Goal: Transaction & Acquisition: Purchase product/service

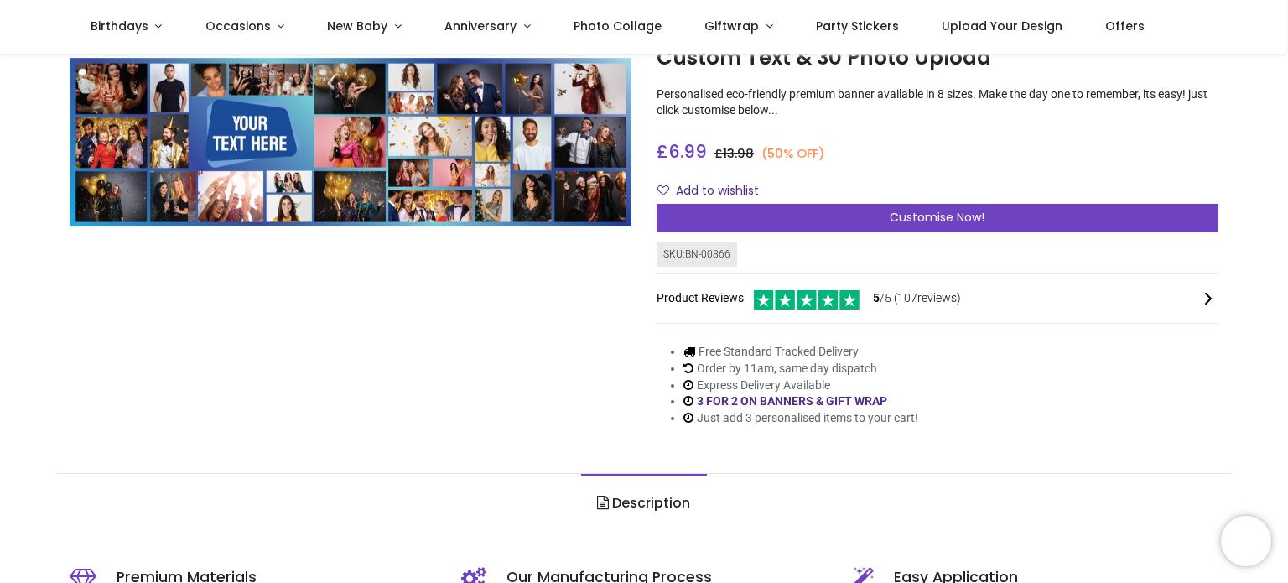
scroll to position [84, 0]
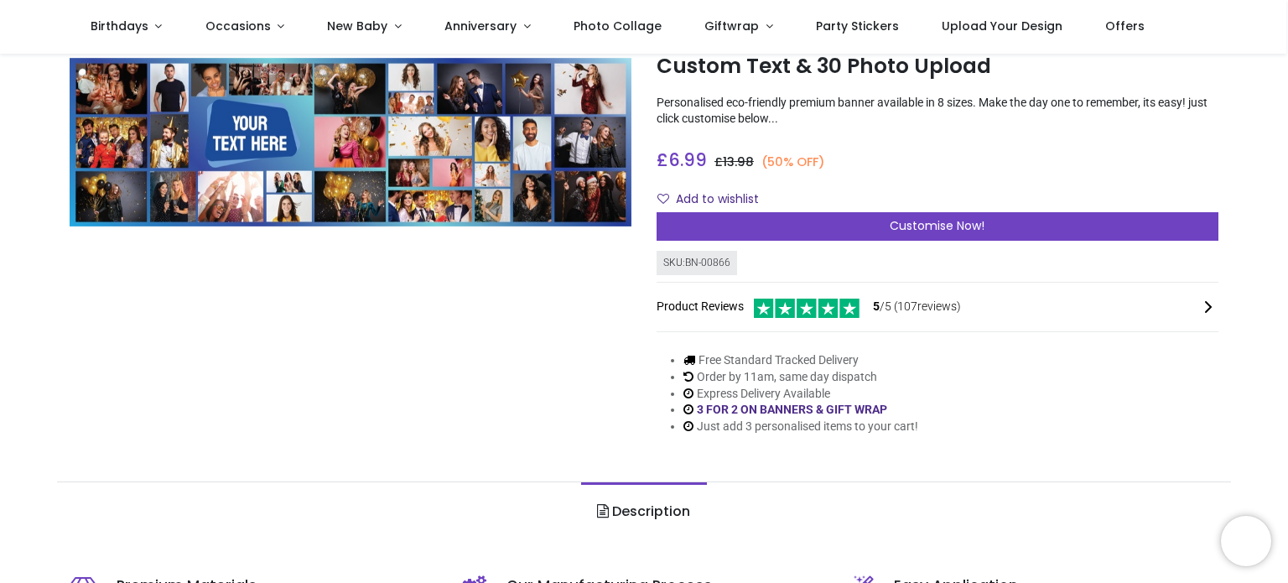
click at [979, 199] on div "Add to wishlist" at bounding box center [938, 199] width 562 height 29
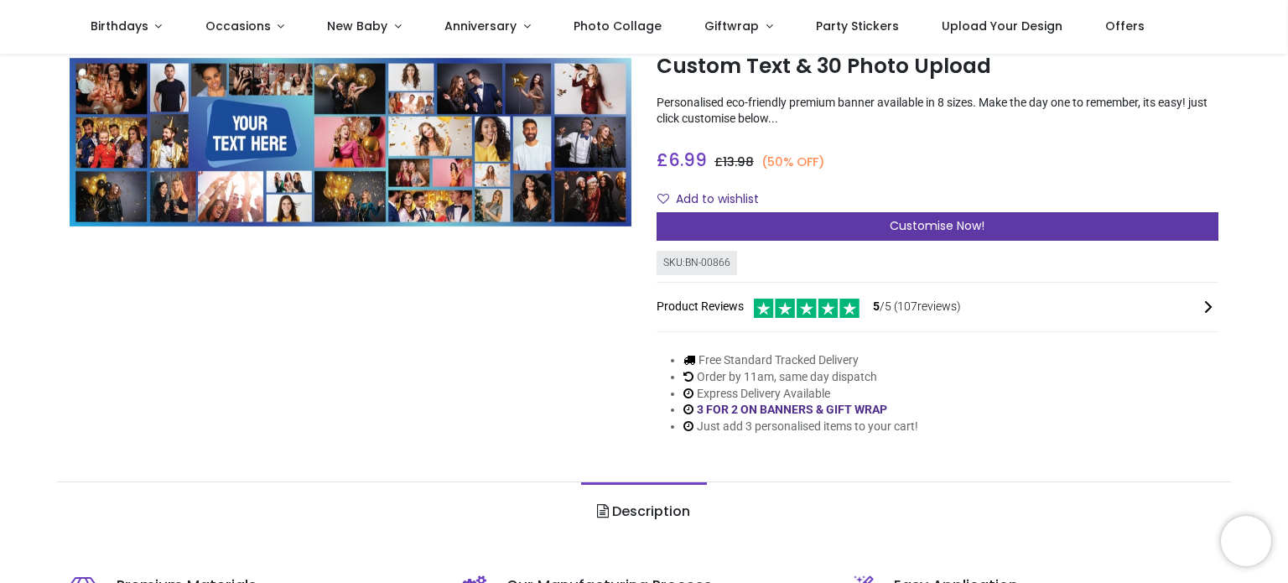
click at [986, 221] on div "Customise Now!" at bounding box center [938, 226] width 562 height 29
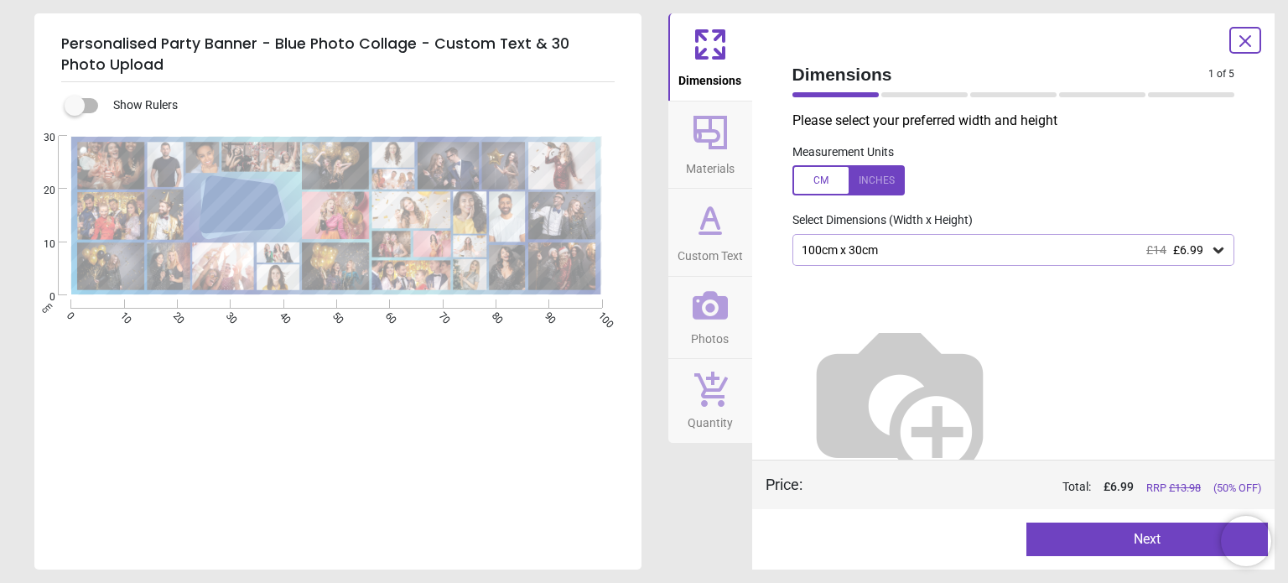
click at [1038, 249] on div "100cm x 30cm £14 £6.99" at bounding box center [1005, 250] width 411 height 14
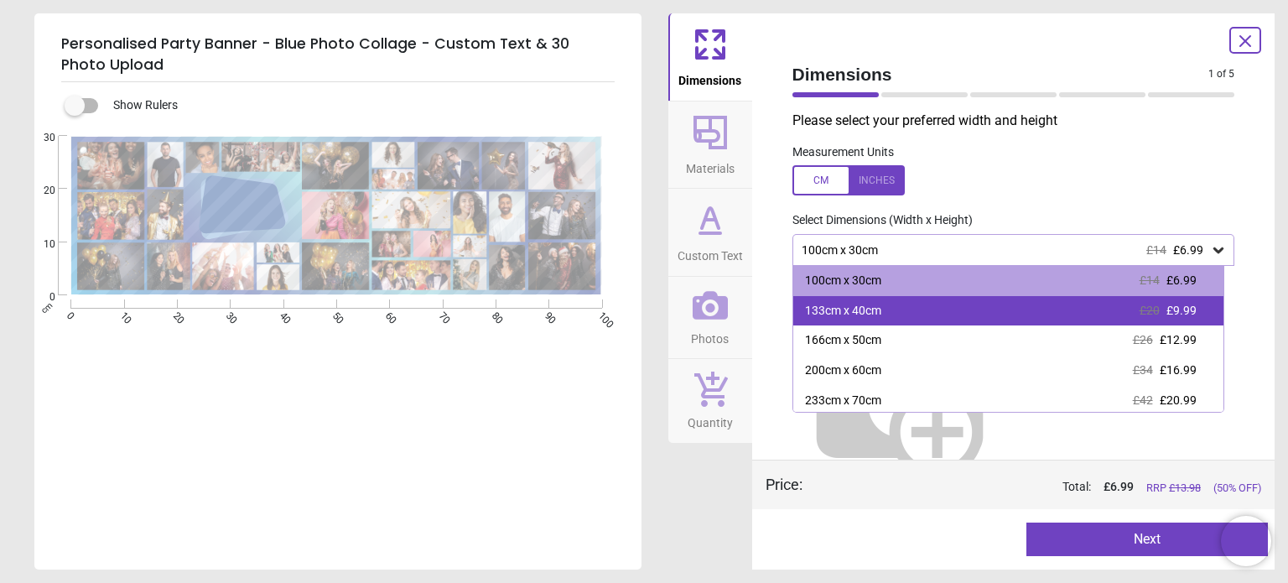
click at [959, 315] on div "133cm x 40cm £20 £9.99" at bounding box center [1008, 311] width 430 height 30
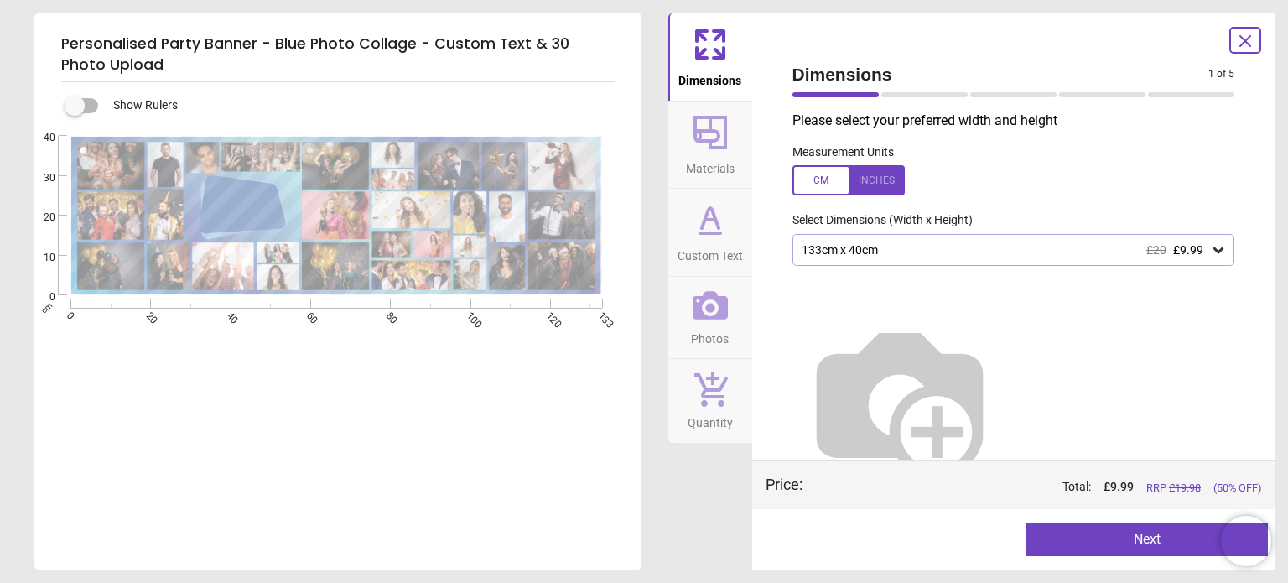
click at [1244, 38] on icon at bounding box center [1245, 41] width 20 height 20
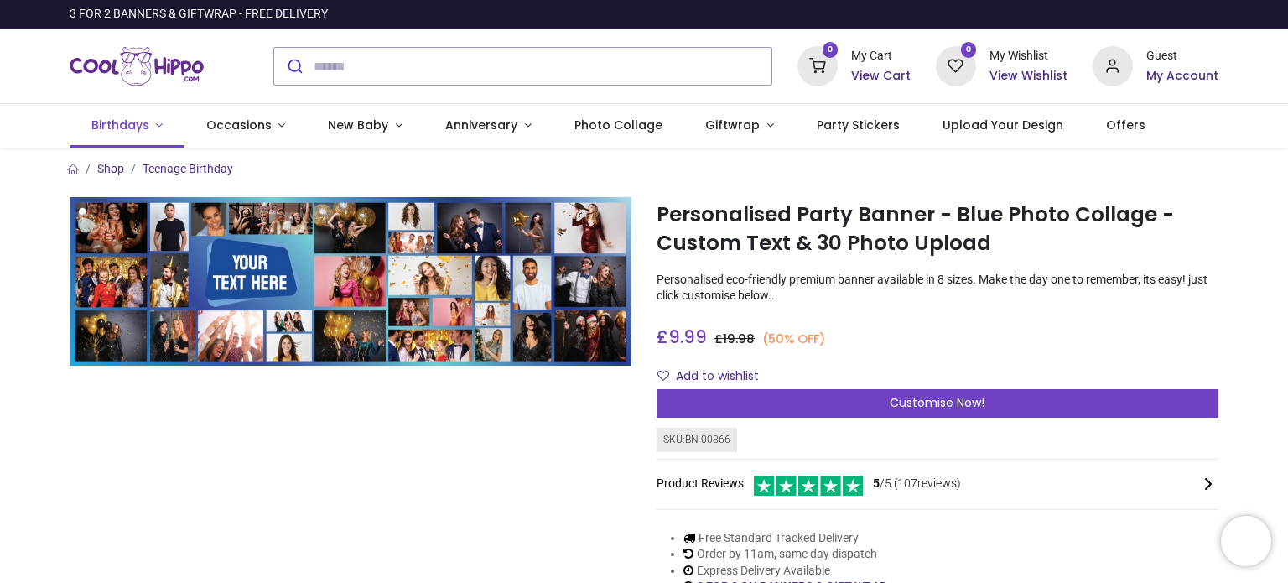
click at [124, 135] on link "Birthdays" at bounding box center [127, 126] width 115 height 44
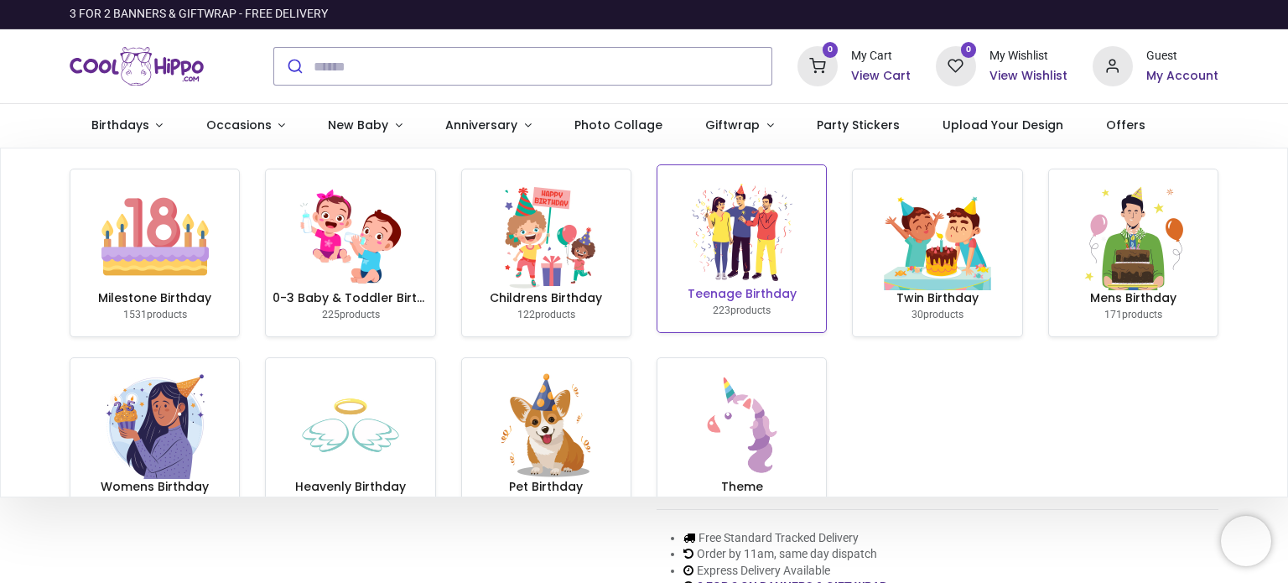
click at [693, 288] on h6 "Teenage Birthday" at bounding box center [741, 294] width 155 height 17
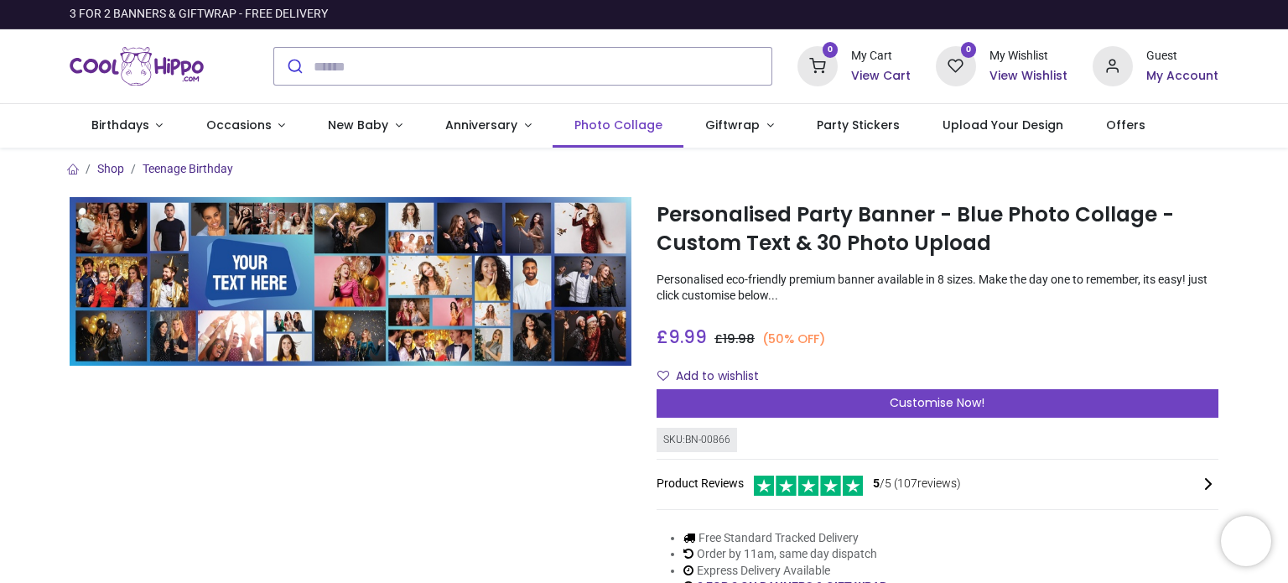
click at [594, 138] on link "Photo Collage" at bounding box center [618, 126] width 131 height 44
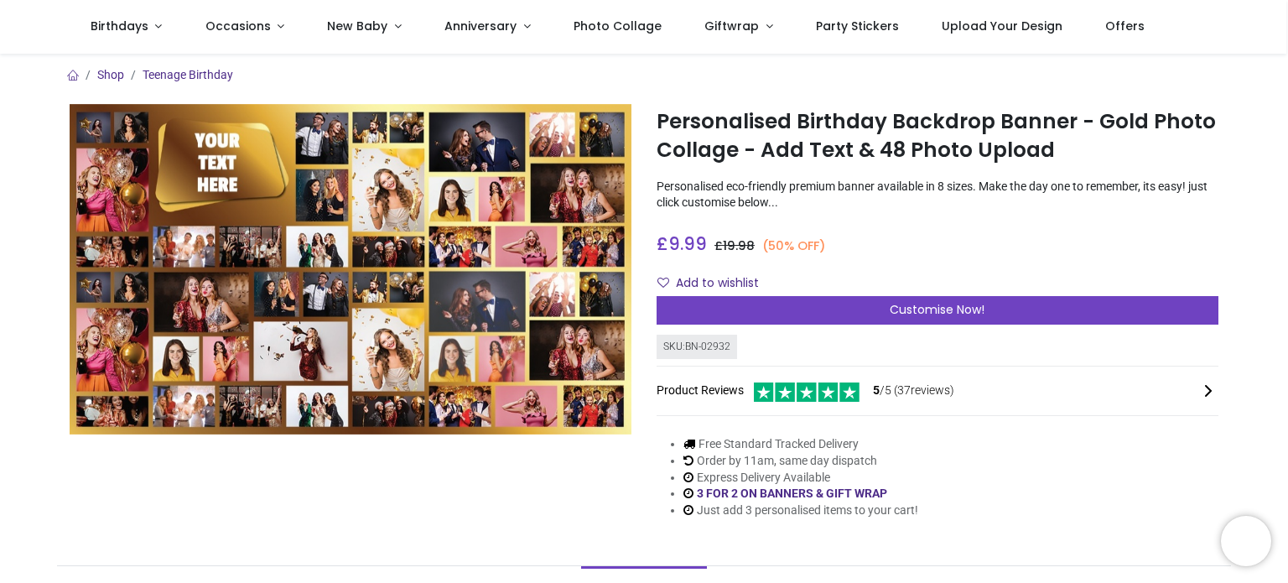
scroll to position [84, 0]
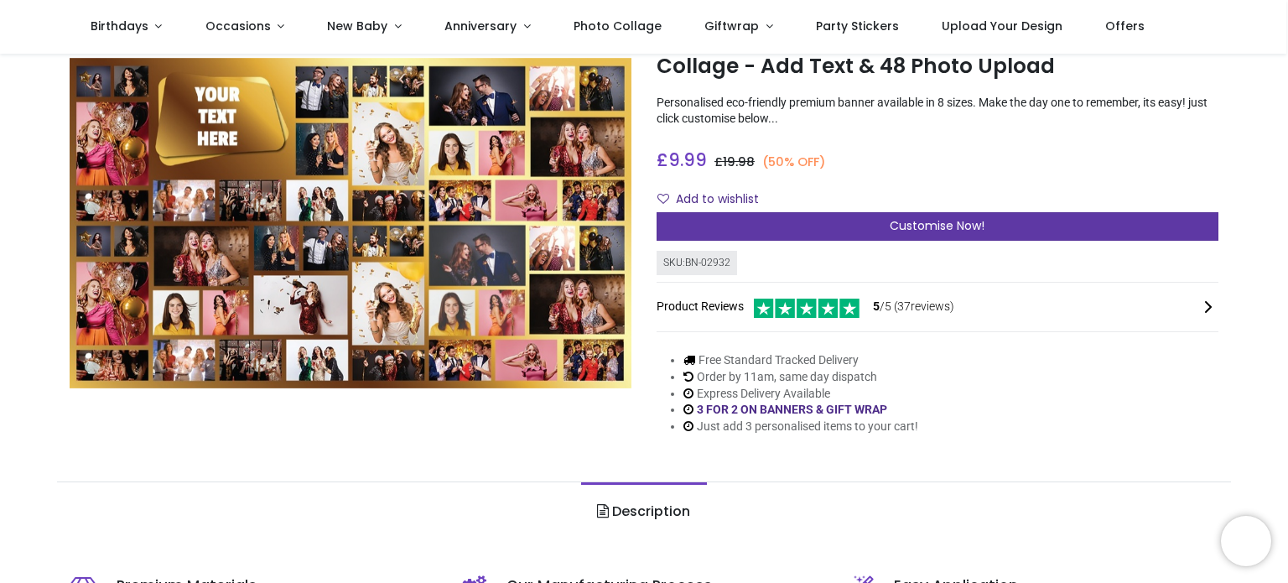
click at [902, 221] on span "Customise Now!" at bounding box center [937, 225] width 95 height 17
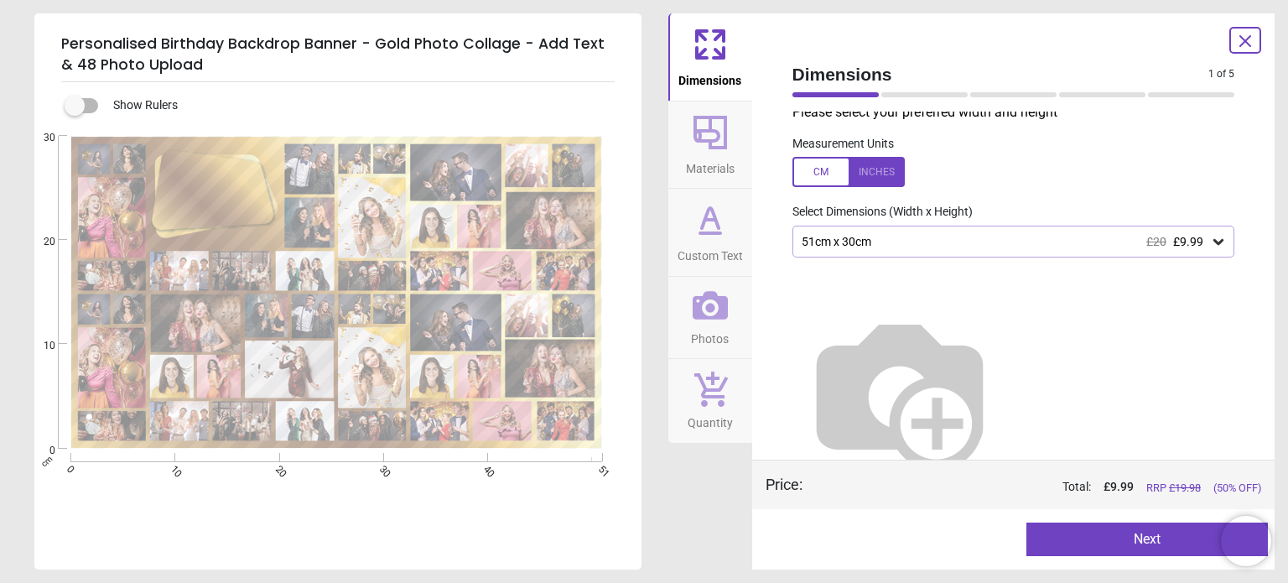
scroll to position [0, 0]
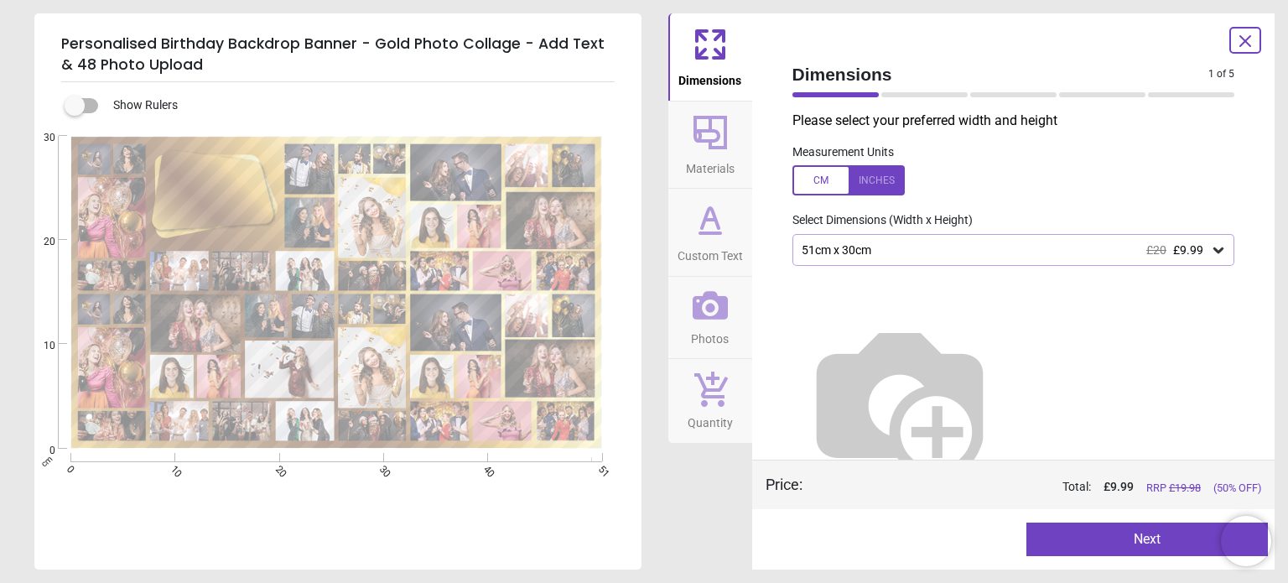
click at [960, 251] on div "51cm x 30cm £20 £9.99" at bounding box center [1005, 250] width 411 height 14
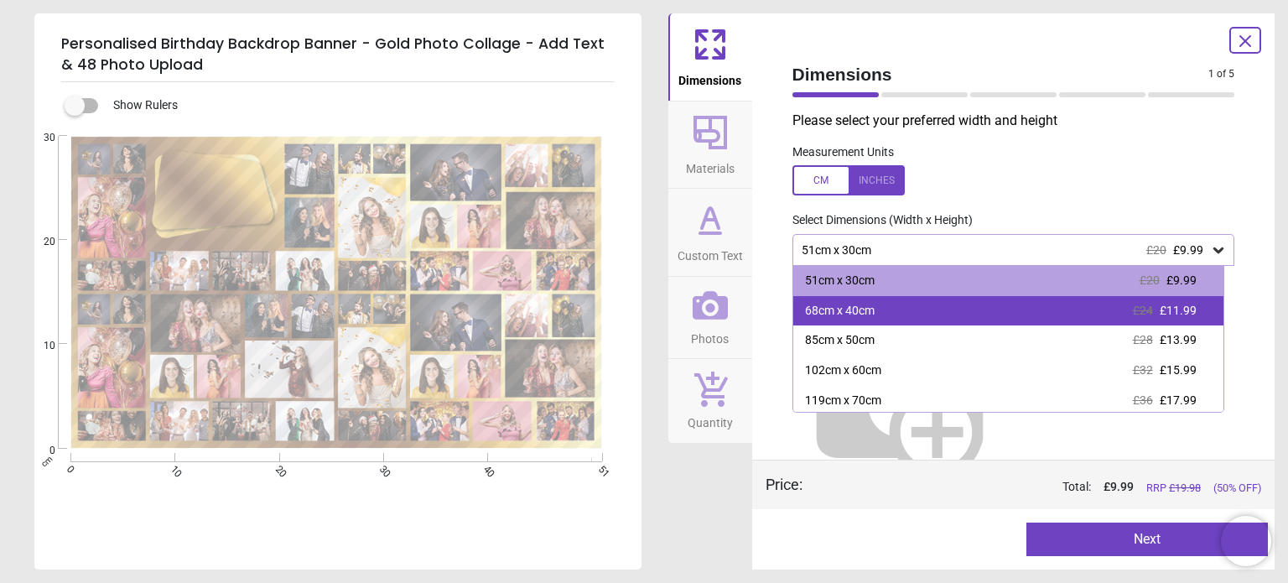
click at [935, 317] on div "68cm x 40cm £24 £11.99" at bounding box center [1008, 311] width 430 height 30
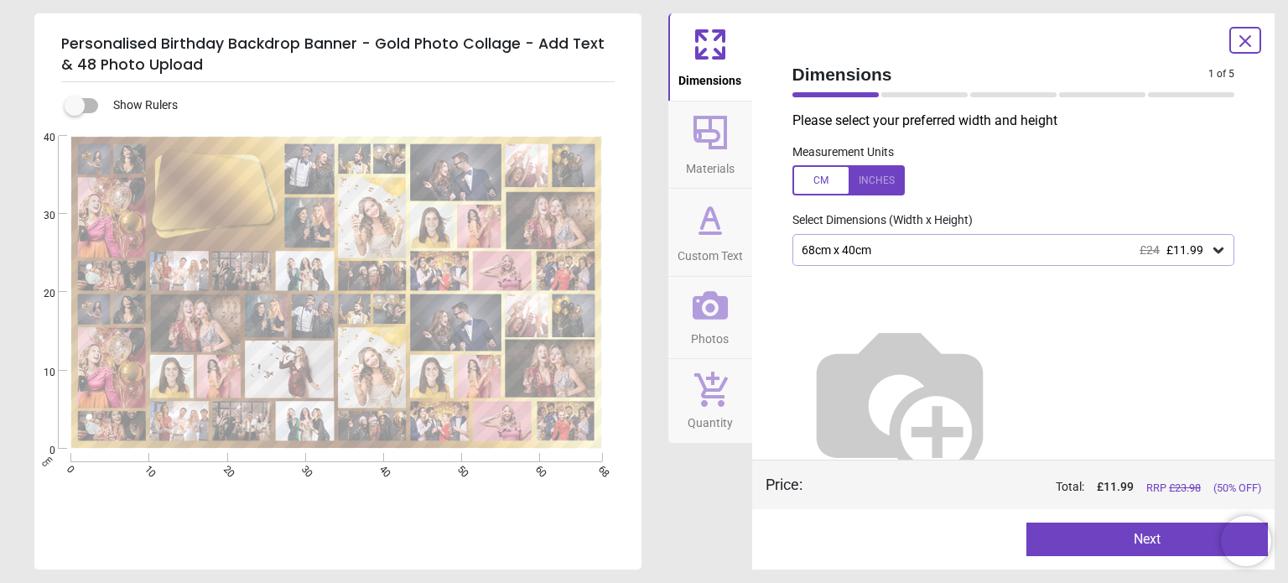
click at [1126, 251] on div "68cm x 40cm £24 £11.99" at bounding box center [1005, 250] width 411 height 14
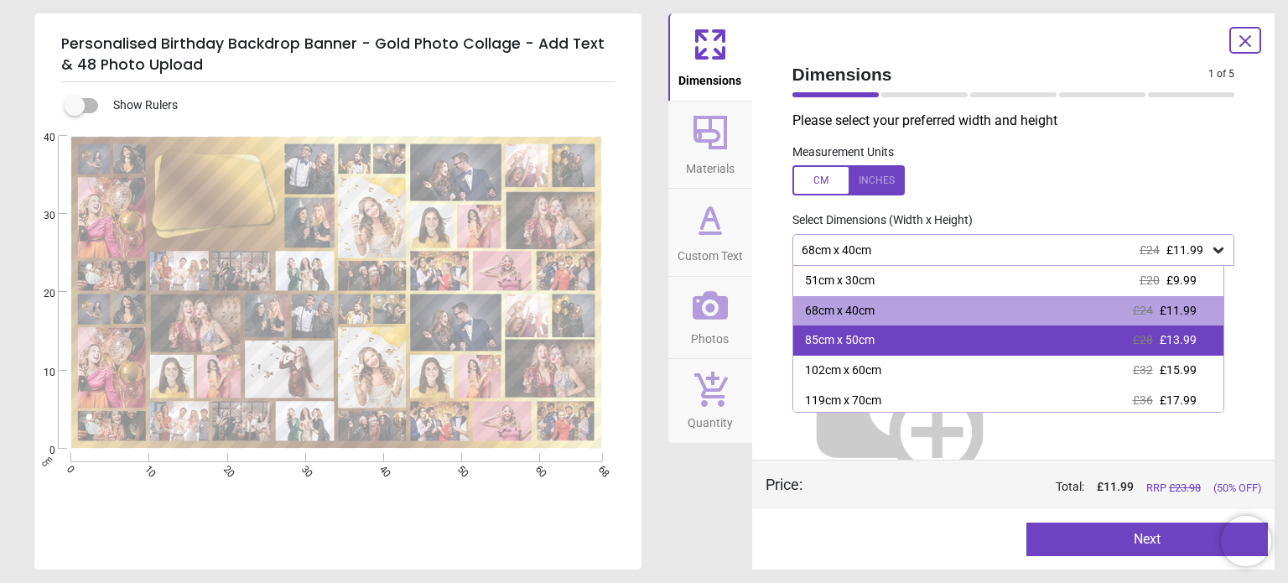
click at [1070, 335] on div "85cm x 50cm £28 £13.99" at bounding box center [1008, 340] width 430 height 30
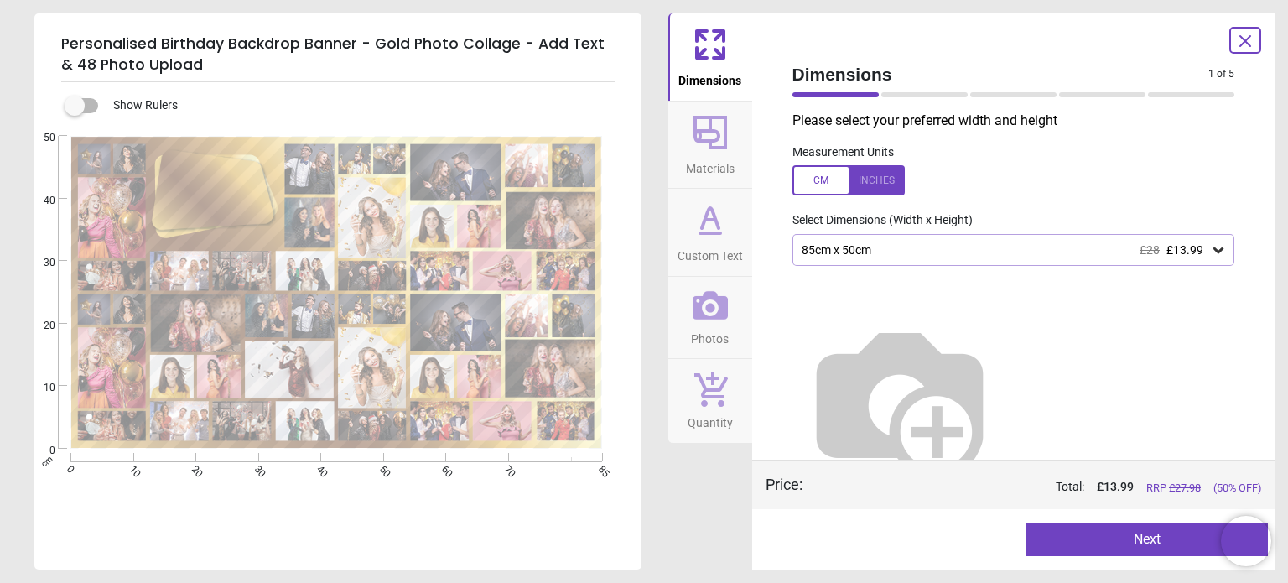
click at [1146, 543] on button "Next" at bounding box center [1147, 539] width 242 height 34
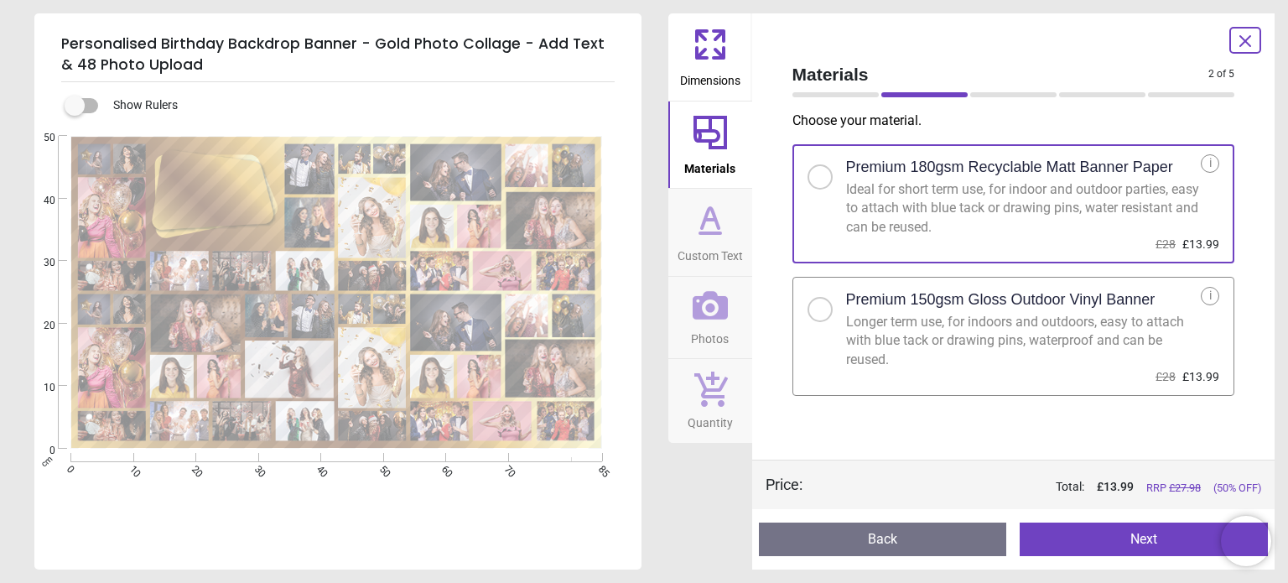
click at [1071, 341] on div "Longer term use, for indoors and outdoors, easy to attach with blue tack or dra…" at bounding box center [1024, 341] width 356 height 56
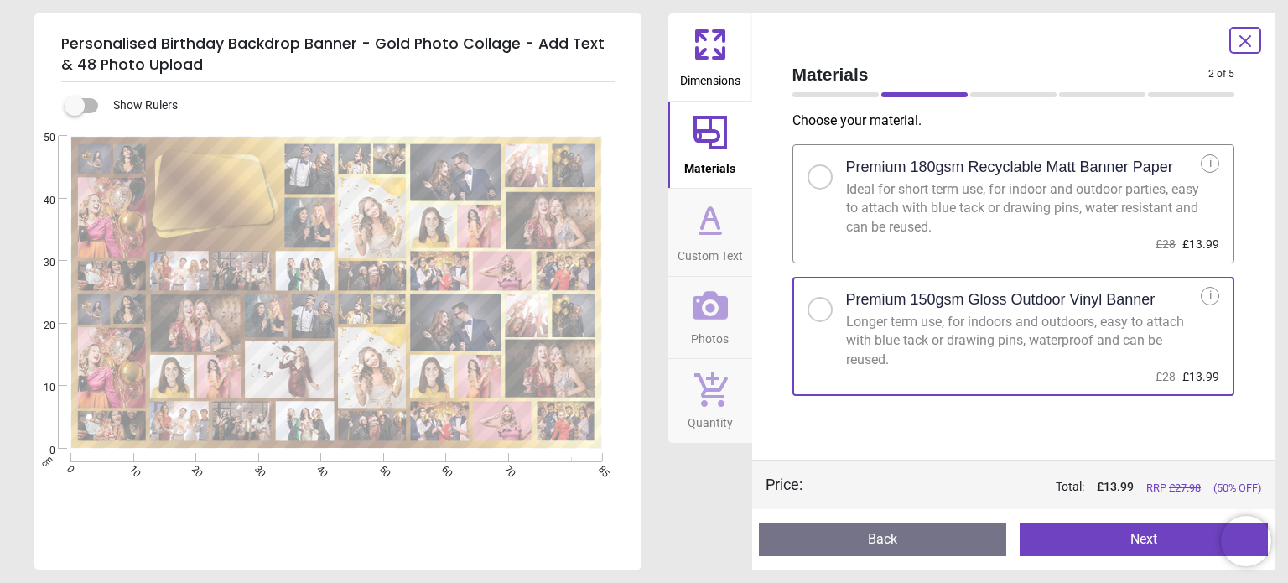
click at [1103, 539] on button "Next" at bounding box center [1144, 539] width 248 height 34
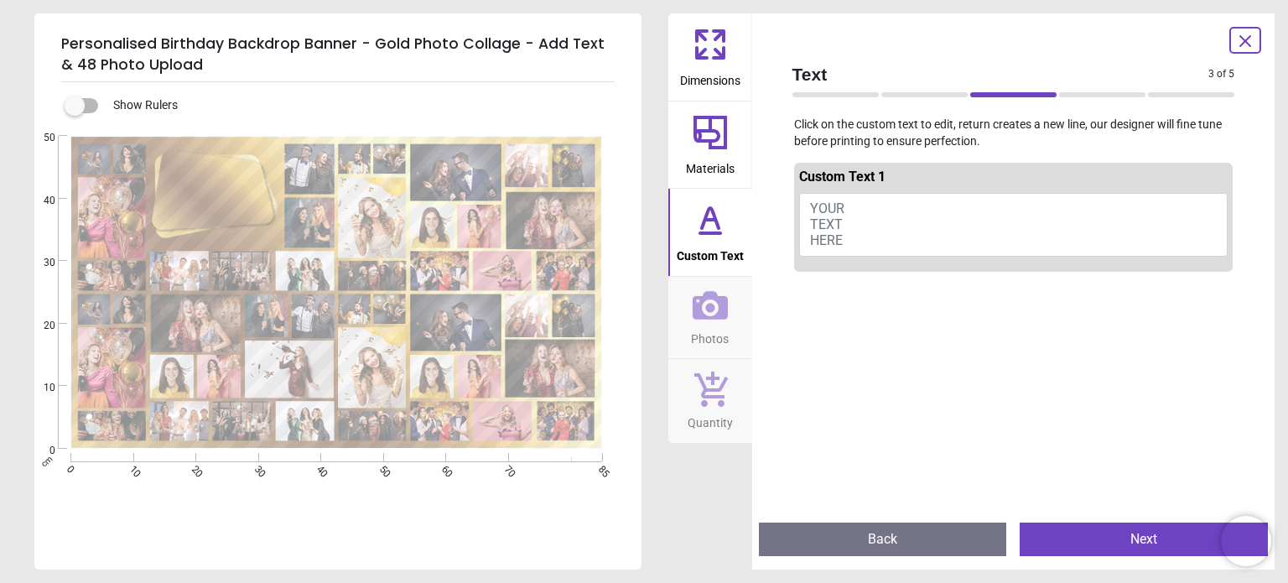
click at [1015, 244] on button "YOUR TEXT HERE" at bounding box center [1013, 225] width 429 height 64
click at [916, 221] on button "YOUR TEXT HERE" at bounding box center [1013, 225] width 429 height 64
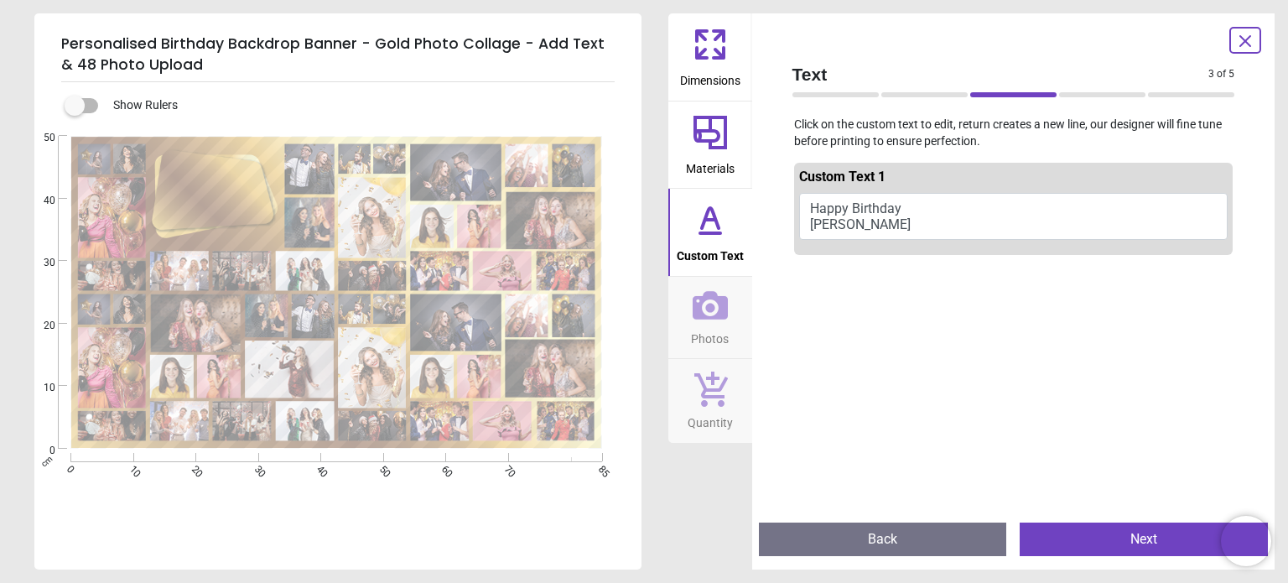
type textarea "**********"
click at [1186, 542] on button "Next" at bounding box center [1144, 539] width 248 height 34
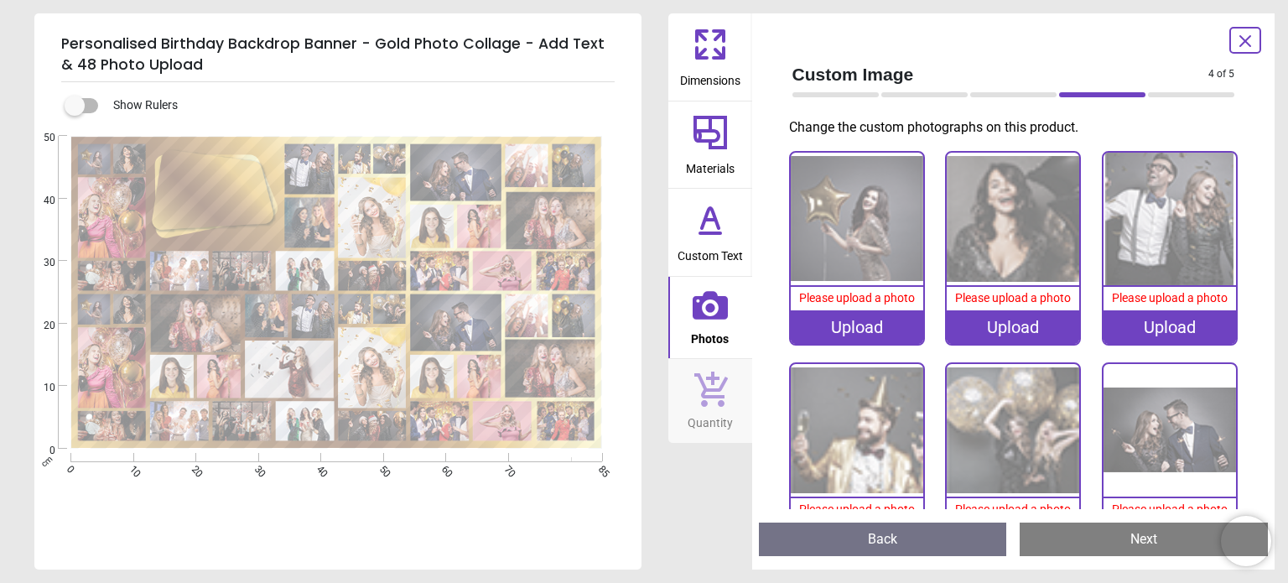
click at [845, 332] on div "Upload" at bounding box center [857, 327] width 132 height 34
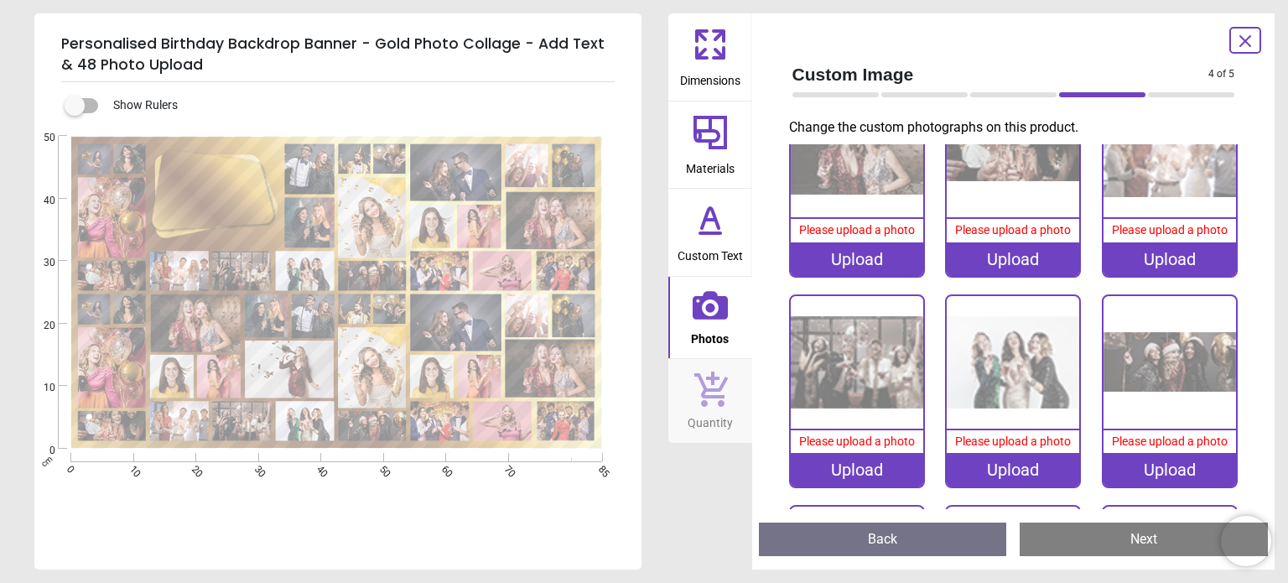
scroll to position [2975, 0]
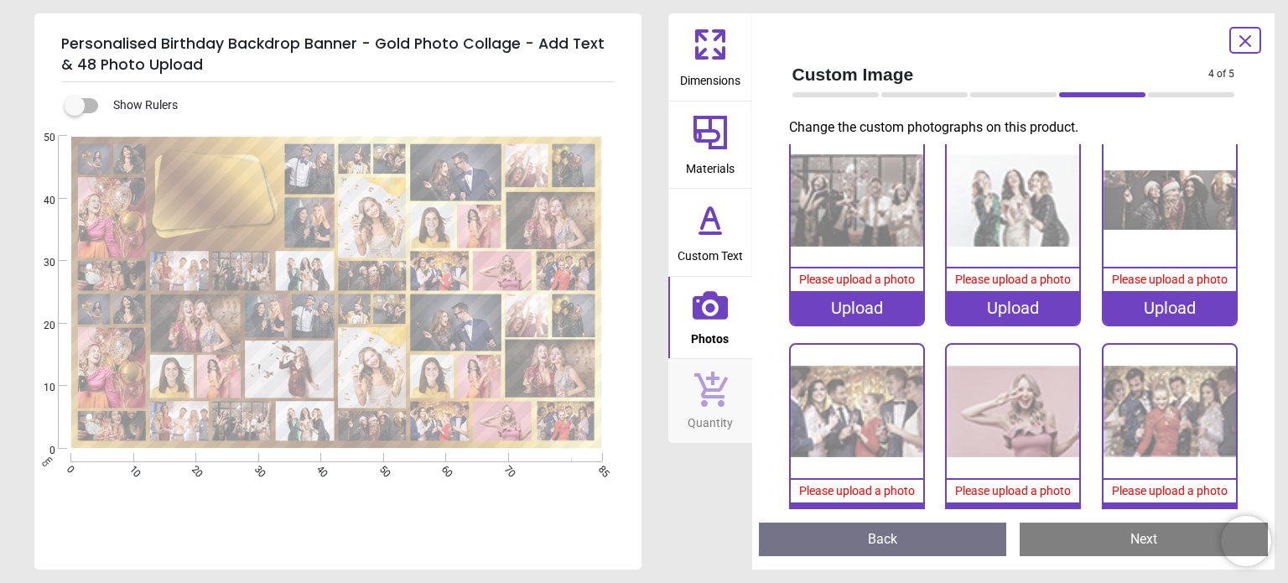
click at [738, 246] on span "Custom Text" at bounding box center [710, 252] width 65 height 25
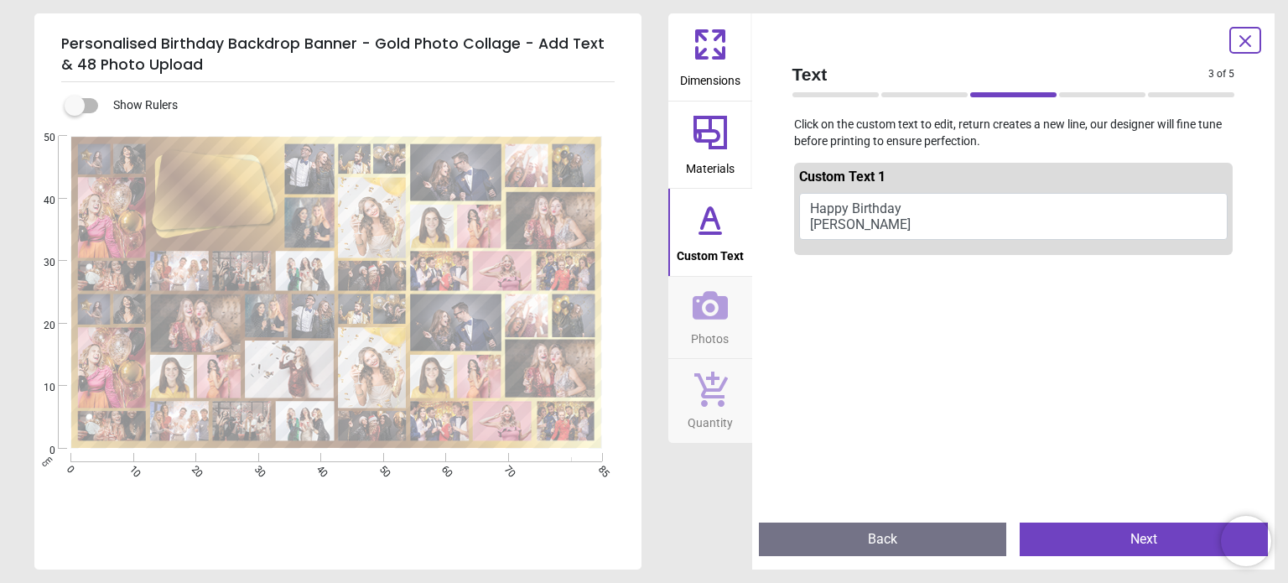
click at [714, 148] on icon at bounding box center [710, 133] width 34 height 34
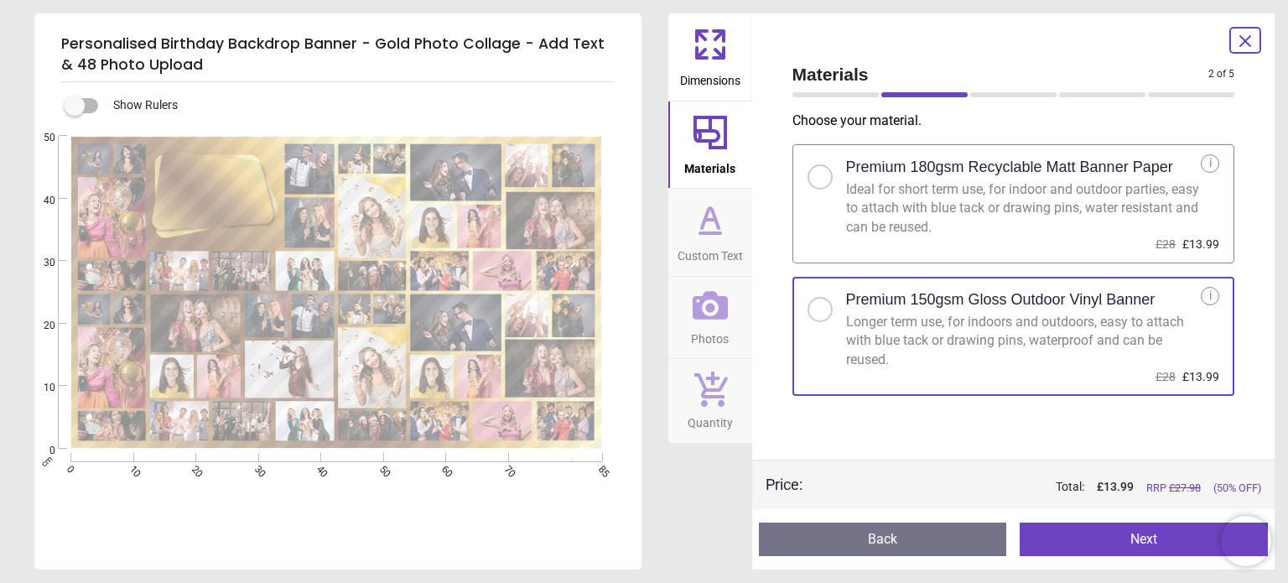
click at [712, 66] on span "Dimensions" at bounding box center [710, 77] width 60 height 25
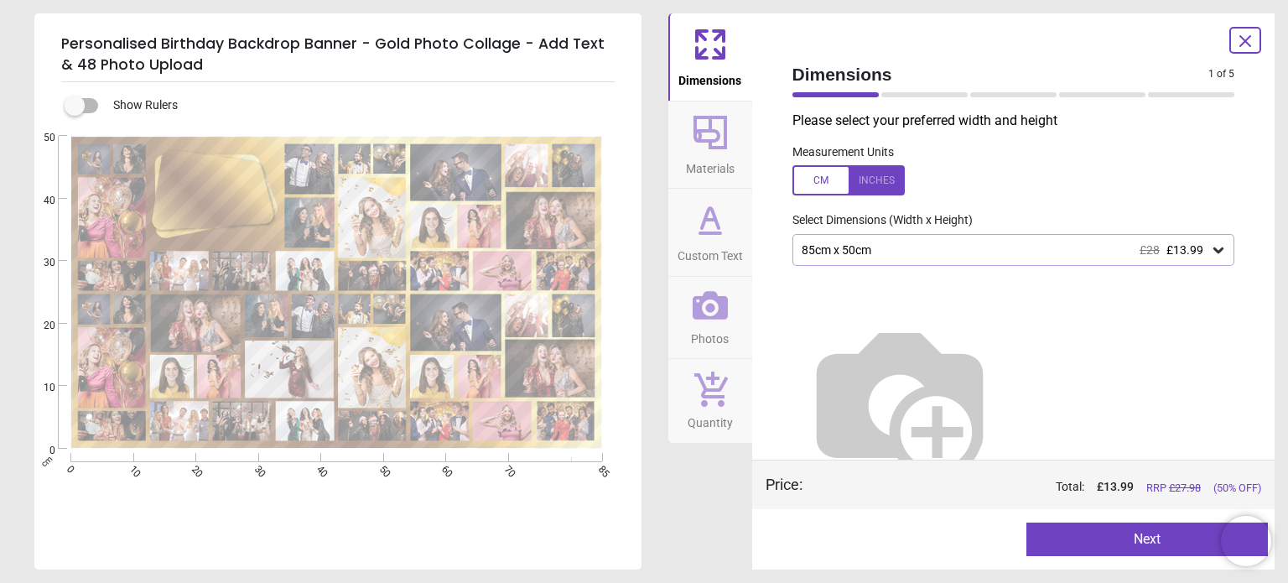
click at [704, 398] on icon at bounding box center [711, 388] width 34 height 35
click at [1250, 31] on icon at bounding box center [1245, 41] width 20 height 20
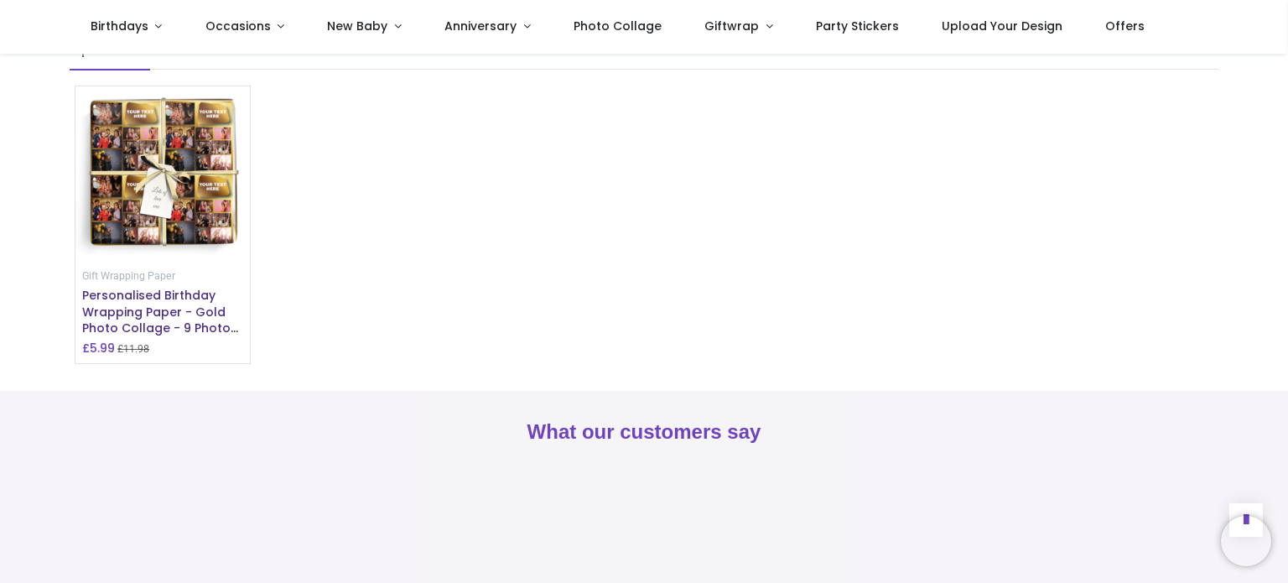
scroll to position [1593, 0]
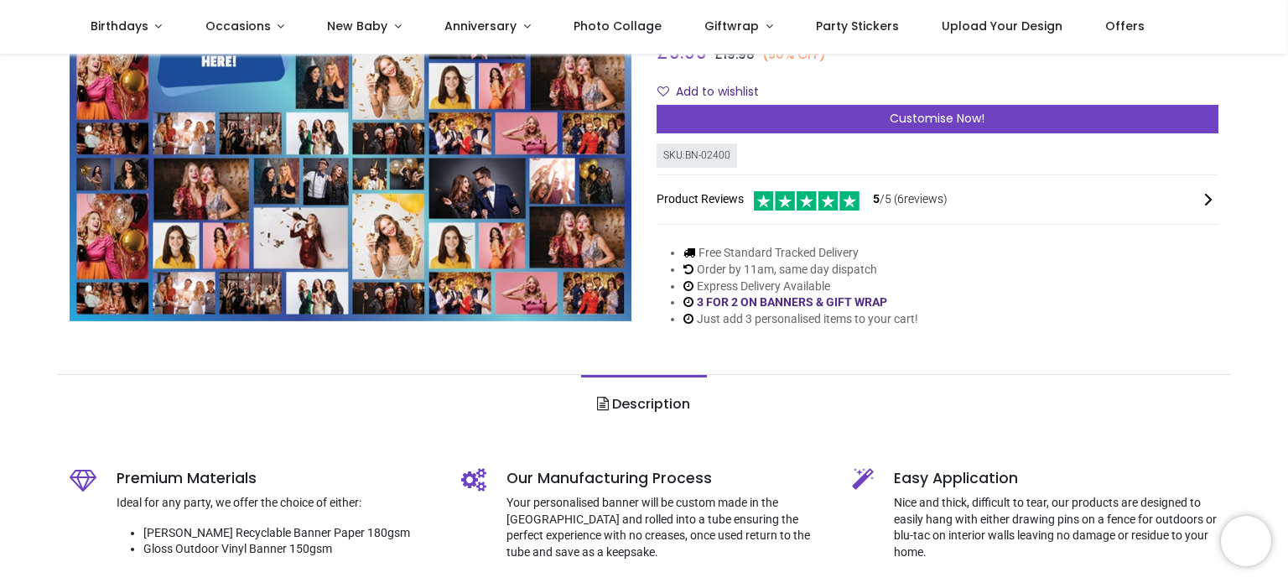
scroll to position [84, 0]
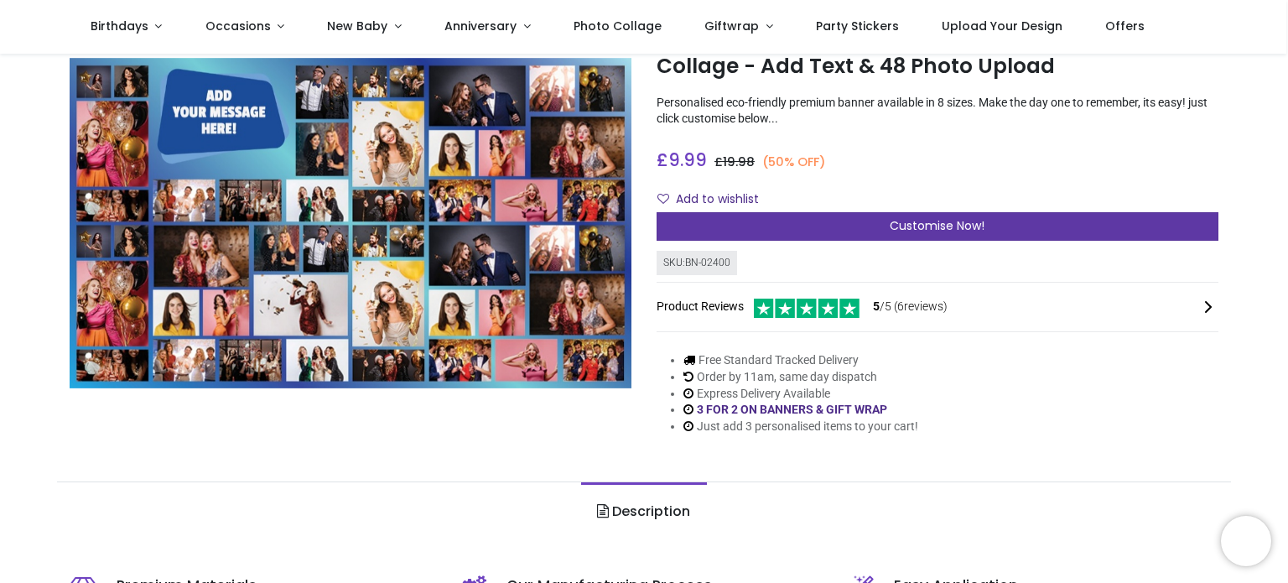
click at [1036, 221] on div "Customise Now!" at bounding box center [938, 226] width 562 height 29
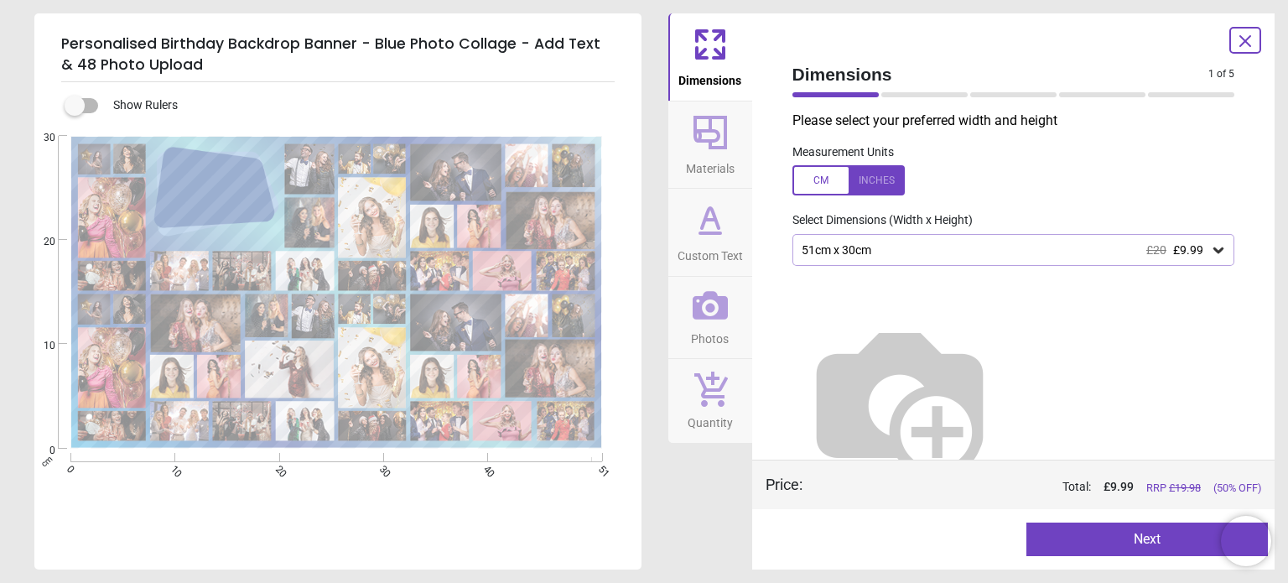
click at [1000, 266] on div "51cm x 30cm £20 £9.99" at bounding box center [1013, 250] width 443 height 32
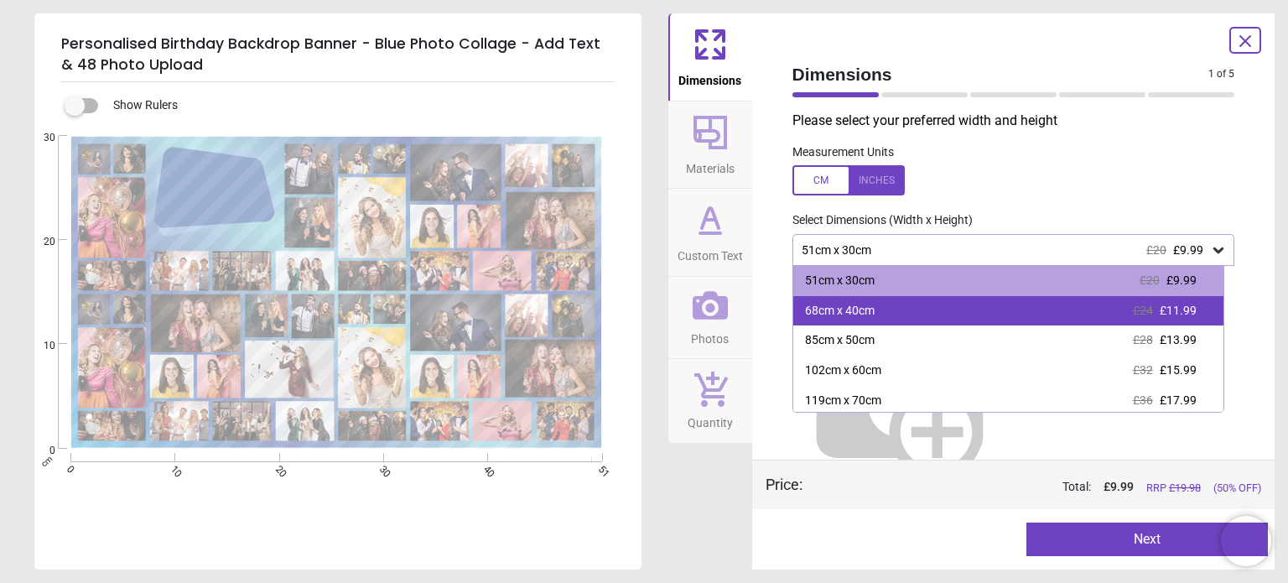
click at [978, 309] on div "68cm x 40cm £24 £11.99" at bounding box center [1008, 311] width 430 height 30
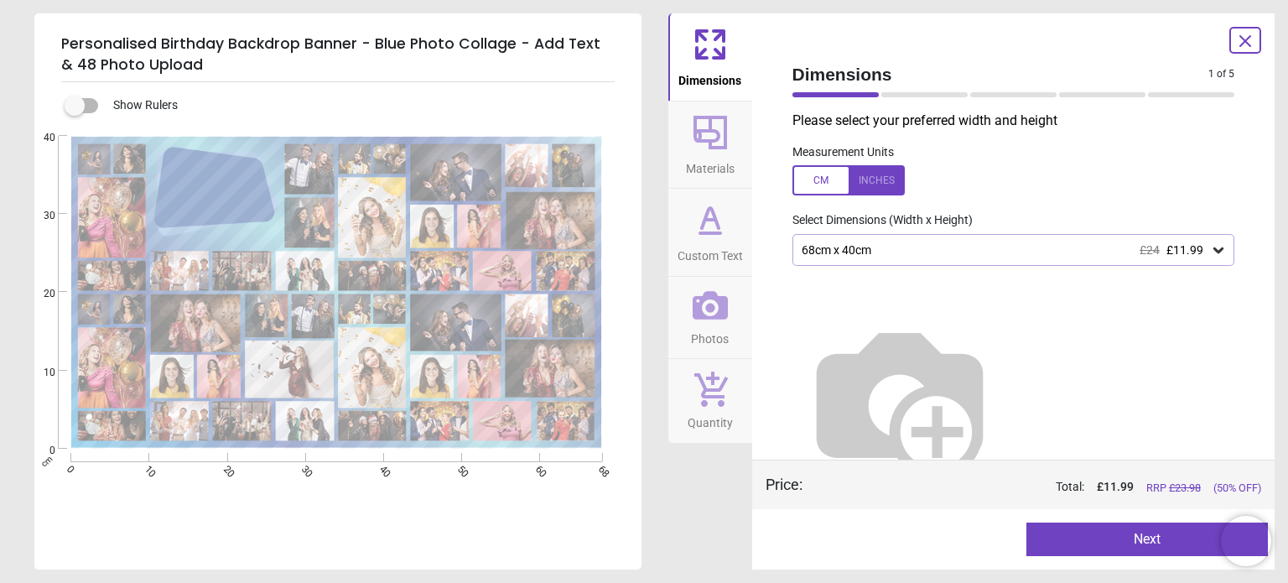
click at [1054, 254] on div "68cm x 40cm £24 £11.99" at bounding box center [1005, 250] width 411 height 14
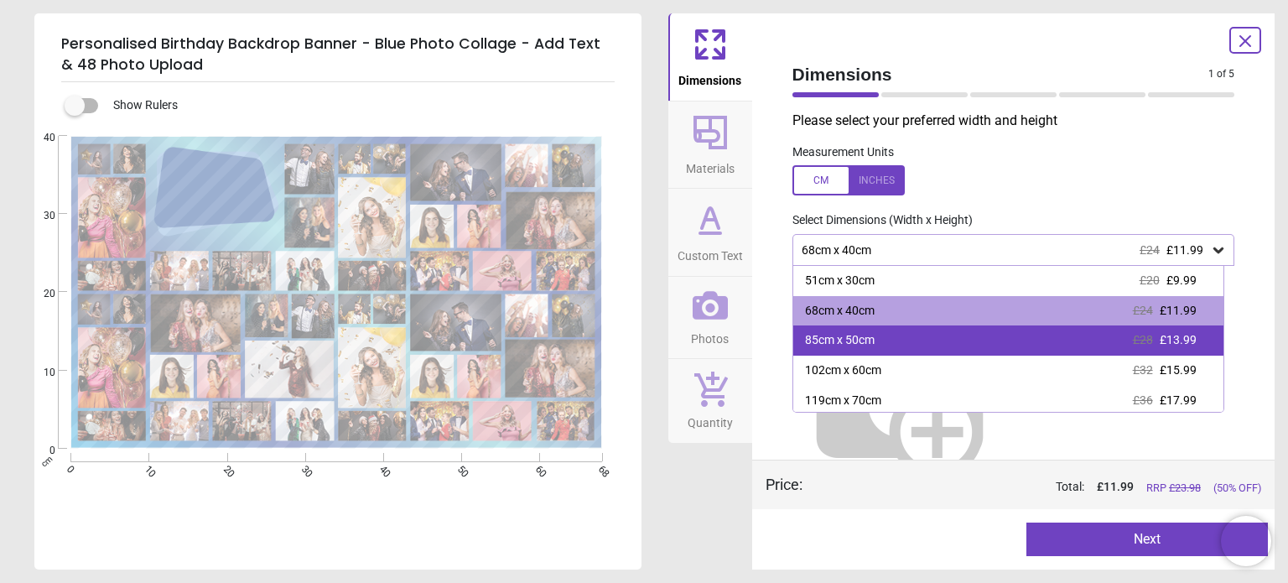
click at [931, 339] on div "85cm x 50cm £28 £13.99" at bounding box center [1008, 340] width 430 height 30
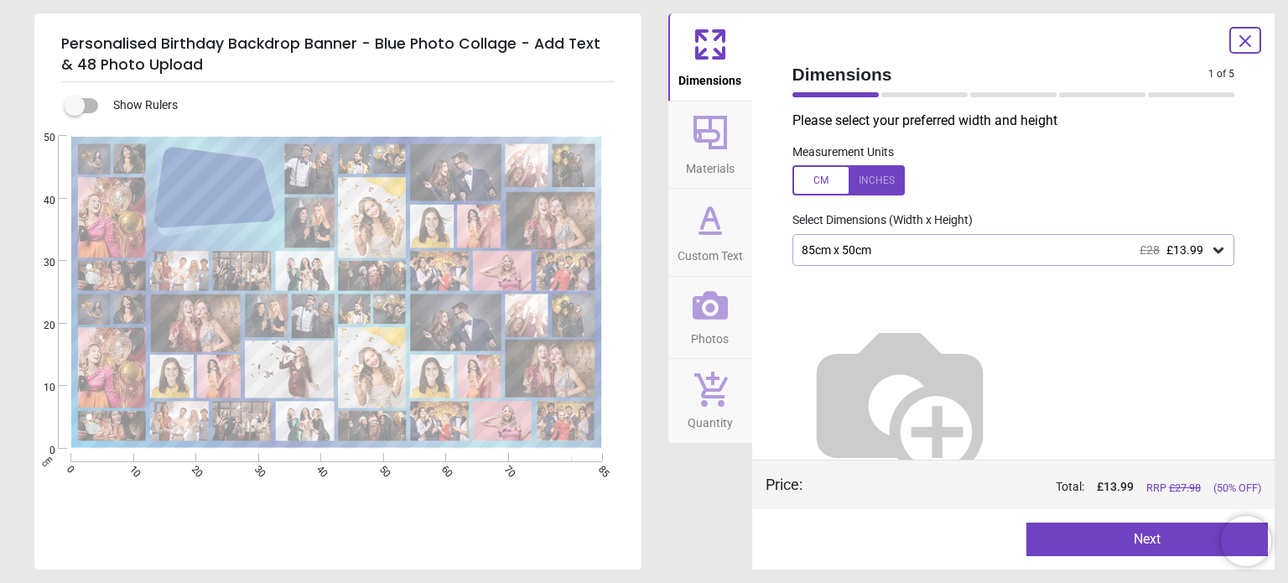
click at [1136, 529] on button "Next" at bounding box center [1147, 539] width 242 height 34
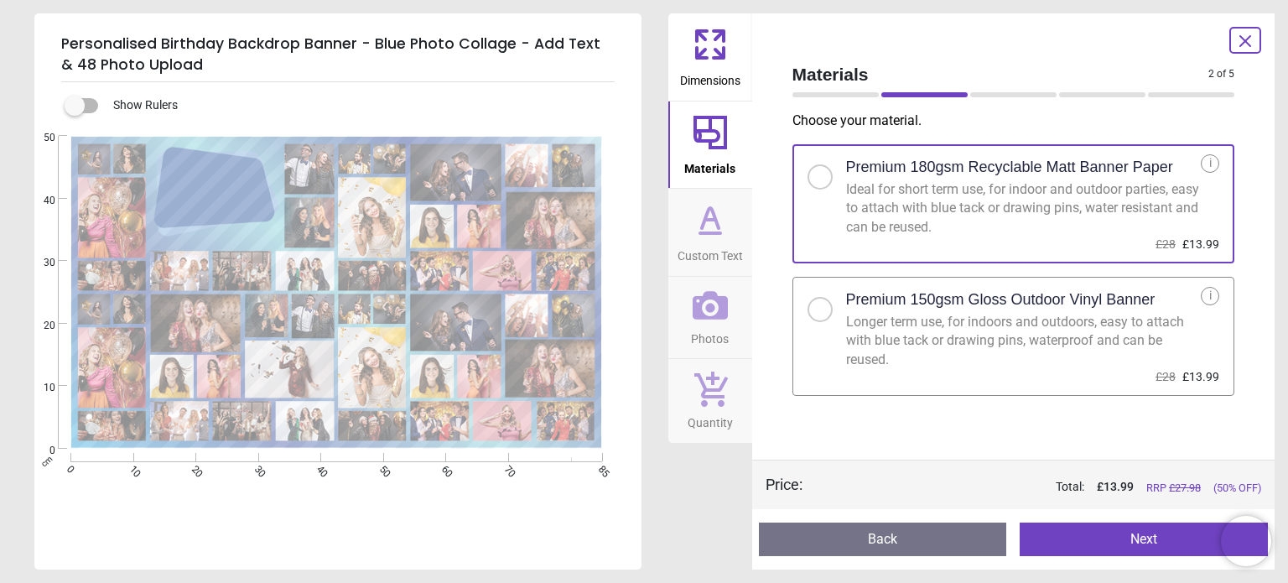
click at [1115, 361] on div "Longer term use, for indoors and outdoors, easy to attach with blue tack or dra…" at bounding box center [1024, 341] width 356 height 56
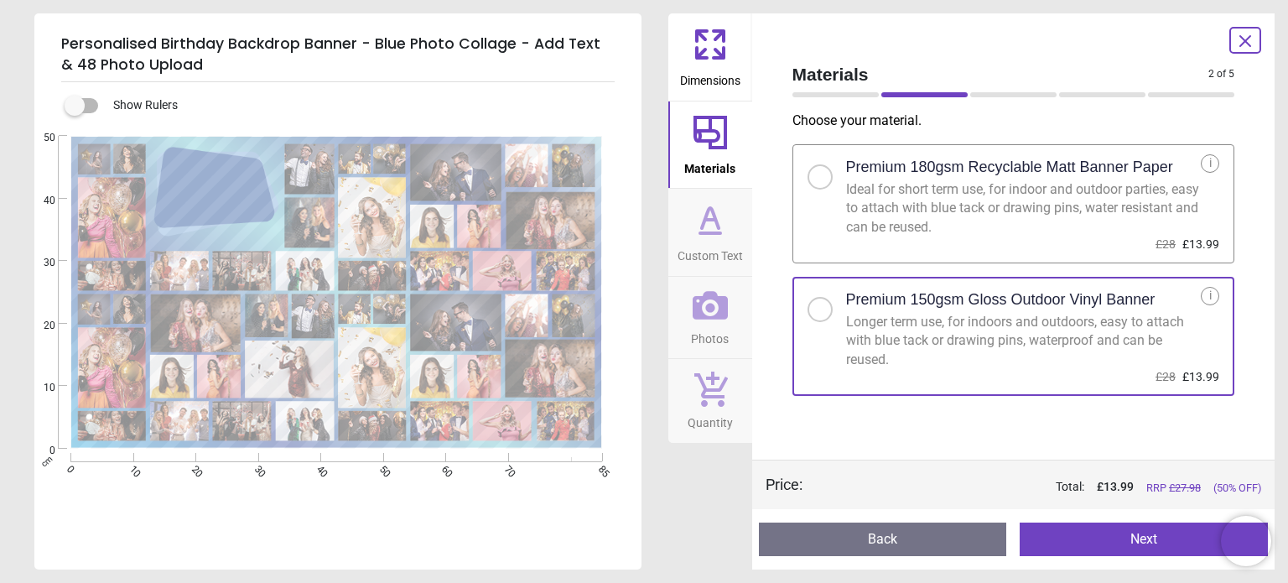
click at [1118, 544] on button "Next" at bounding box center [1144, 539] width 248 height 34
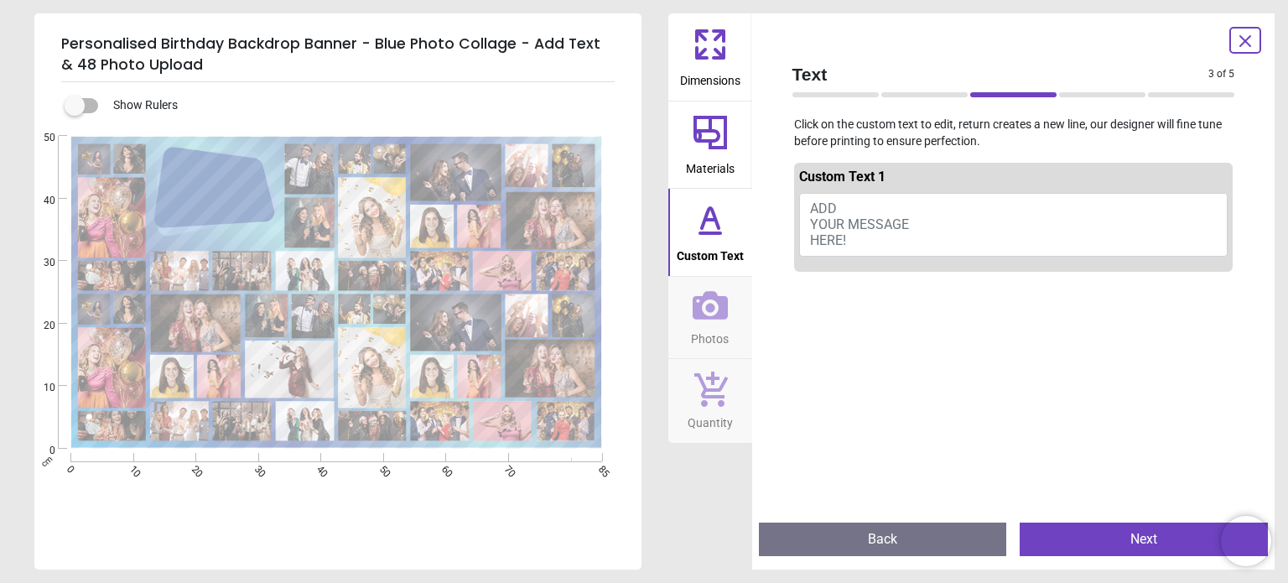
click at [817, 221] on span "ADD YOUR MESSAGE HERE!" at bounding box center [859, 224] width 99 height 48
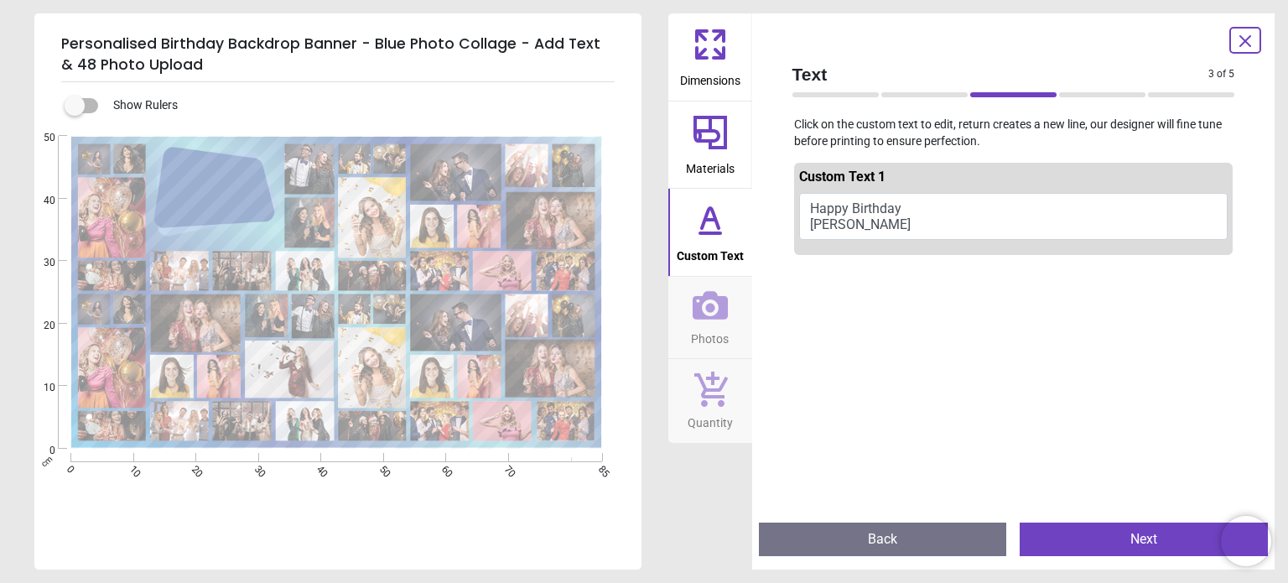
drag, startPoint x: 855, startPoint y: 217, endPoint x: 807, endPoint y: 205, distance: 50.0
click at [807, 205] on button "Happy Birthday Raees" at bounding box center [1013, 216] width 429 height 47
click at [836, 212] on button "Happy Birthday Raees" at bounding box center [1013, 216] width 429 height 47
click at [837, 213] on button "Happy Birthday Raees" at bounding box center [1013, 216] width 429 height 47
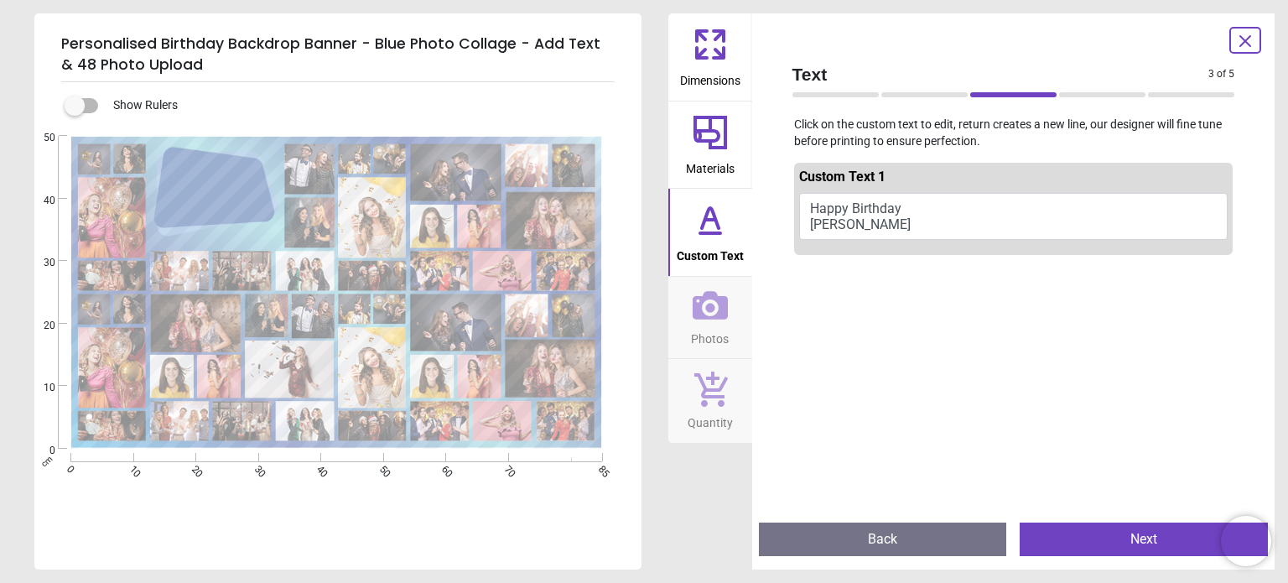
click at [813, 209] on button "Happy Birthday Raees" at bounding box center [1013, 216] width 429 height 47
click at [816, 209] on button "Happy Birthday Raees" at bounding box center [1013, 216] width 429 height 47
click at [857, 224] on button "Happy Birthday Raees" at bounding box center [1013, 216] width 429 height 47
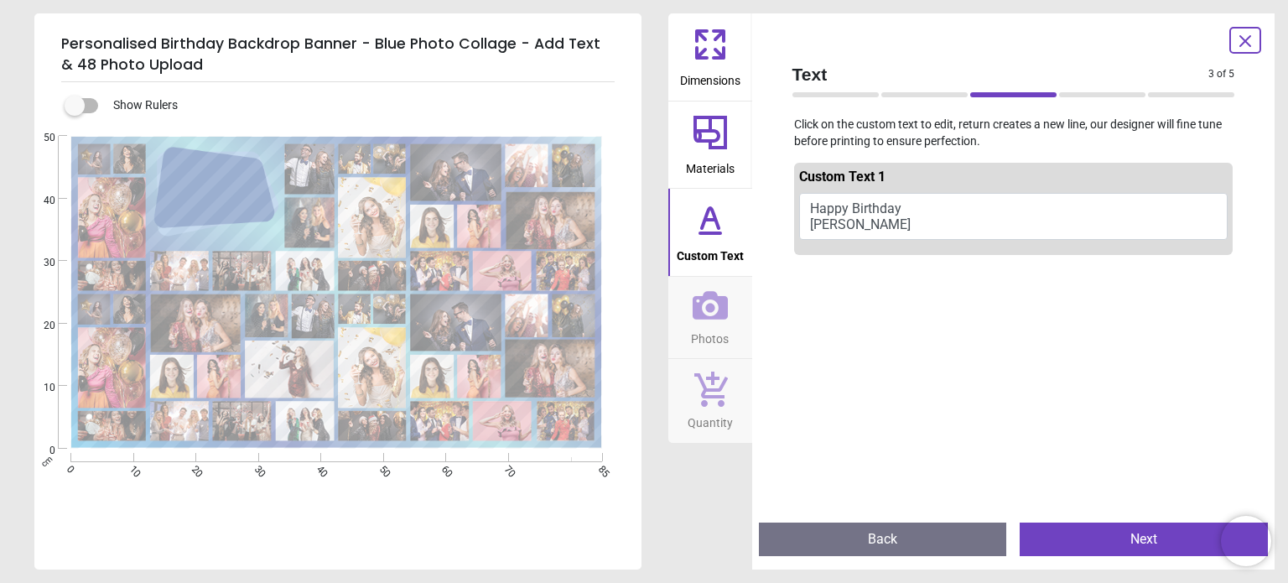
click at [204, 176] on textarea "**********" at bounding box center [212, 187] width 102 height 34
type textarea "**********"
click at [1150, 535] on button "Next" at bounding box center [1144, 539] width 248 height 34
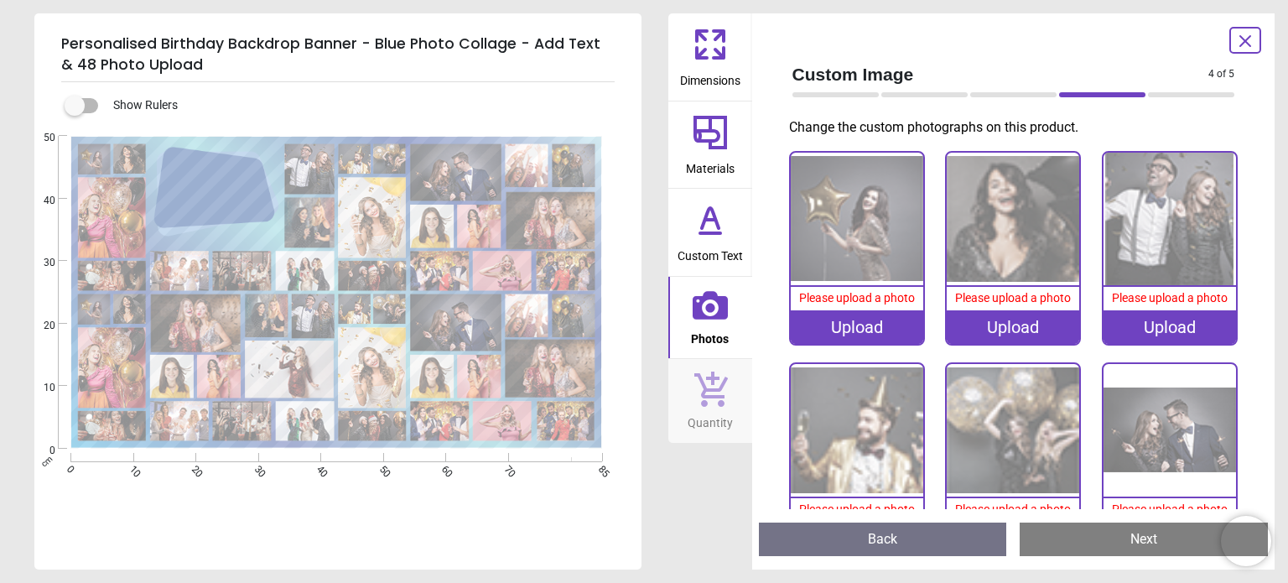
click at [875, 321] on div "Upload" at bounding box center [857, 327] width 132 height 34
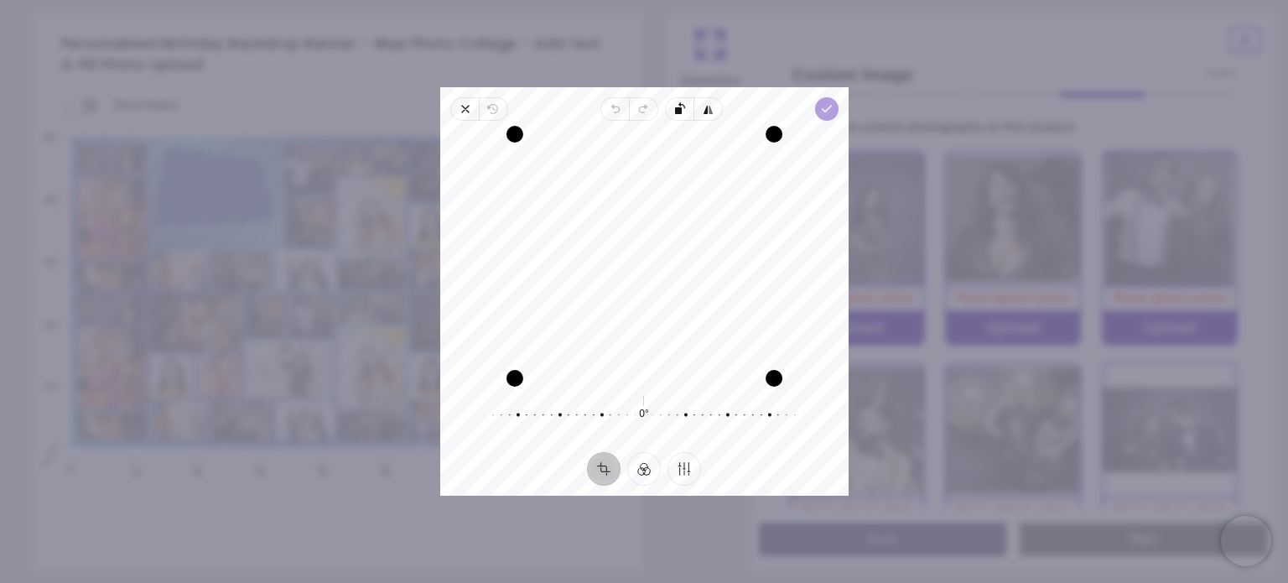
click at [828, 115] on icon "button" at bounding box center [825, 108] width 13 height 13
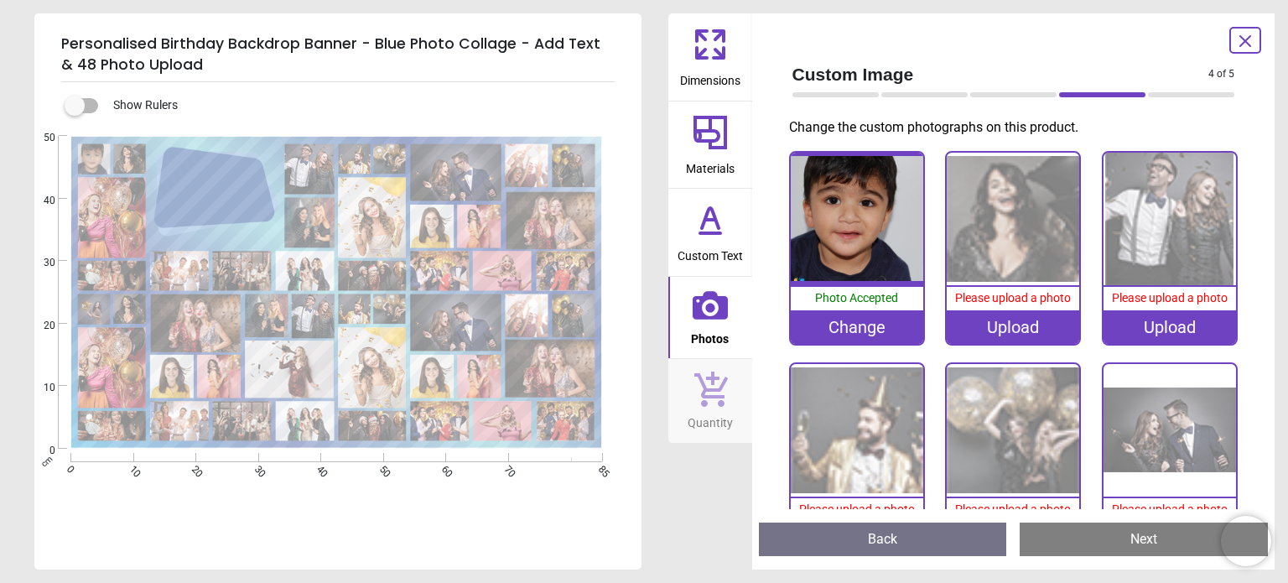
click at [1010, 326] on div "Upload" at bounding box center [1013, 327] width 132 height 34
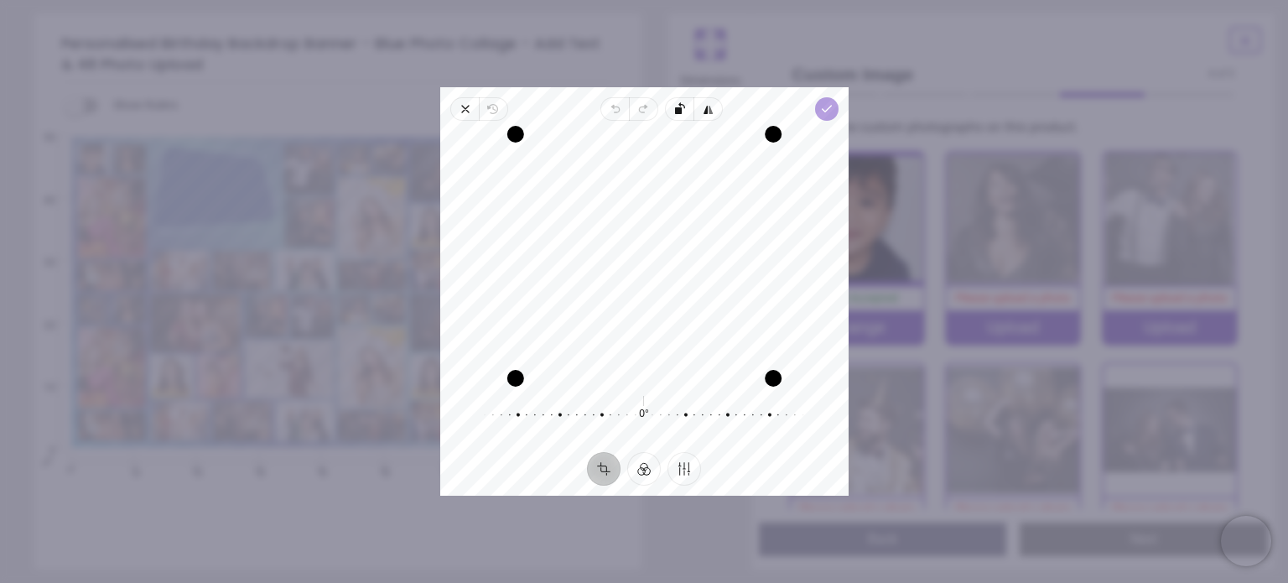
click at [829, 112] on icon "button" at bounding box center [825, 108] width 13 height 13
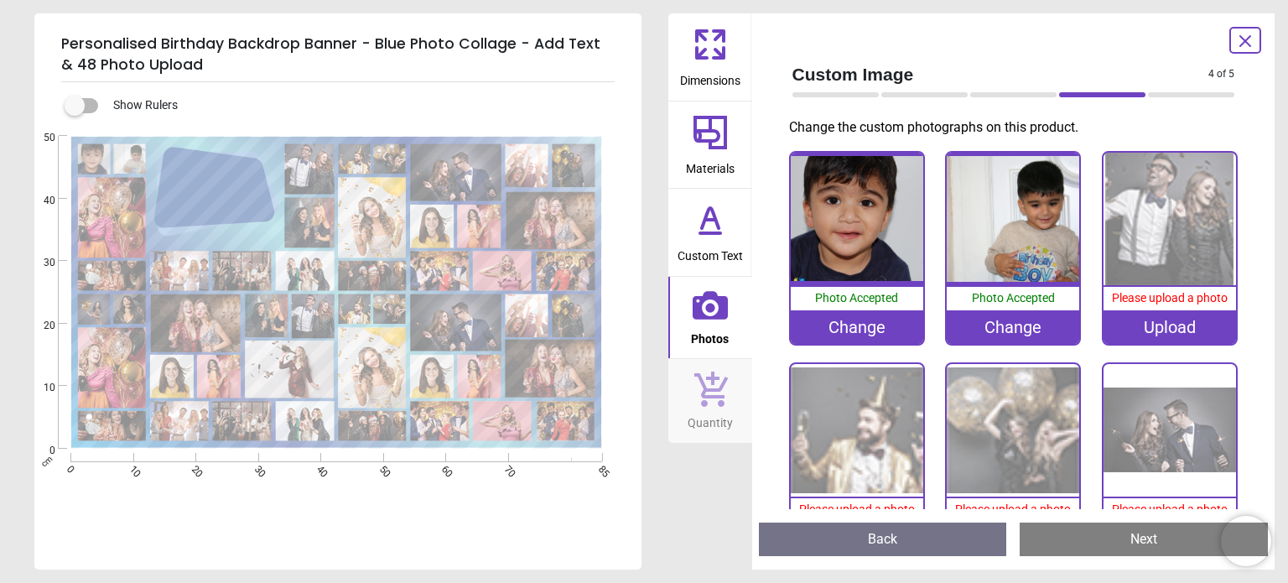
click at [1147, 327] on div "Upload" at bounding box center [1170, 327] width 132 height 34
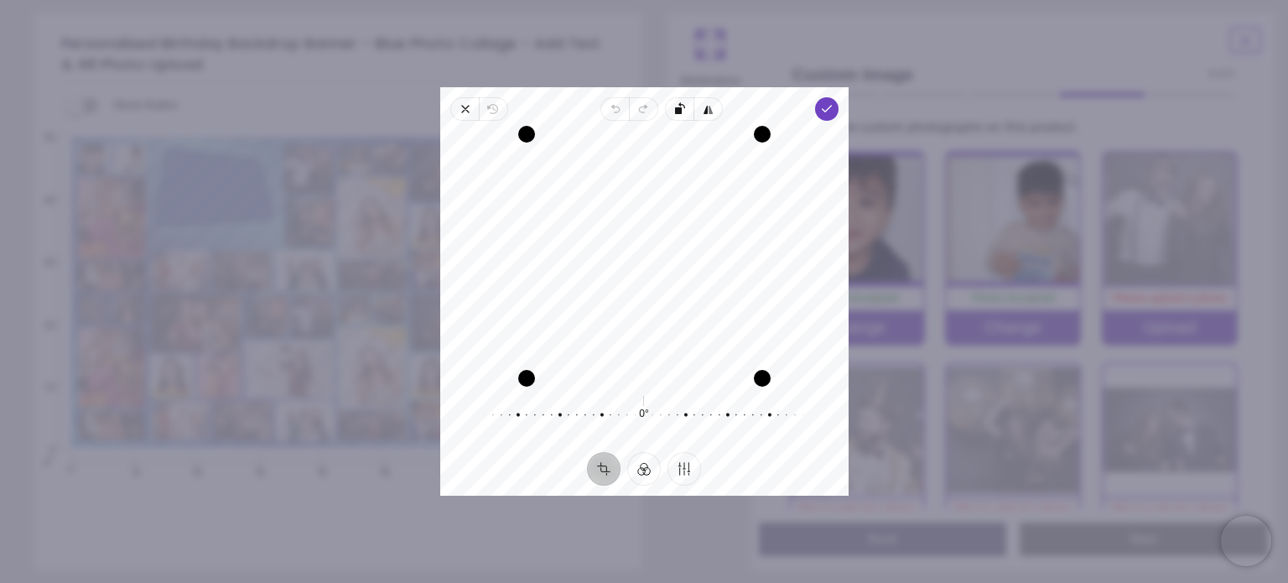
click at [590, 286] on div "Recenter" at bounding box center [645, 256] width 382 height 244
click at [825, 110] on polyline "button" at bounding box center [826, 109] width 9 height 6
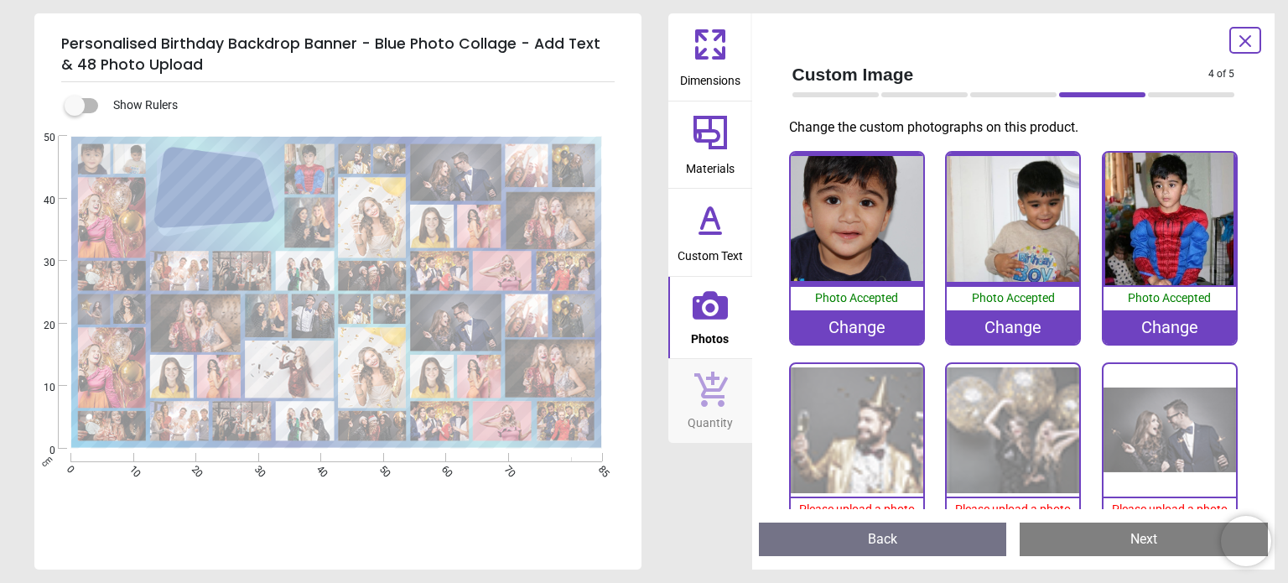
scroll to position [84, 0]
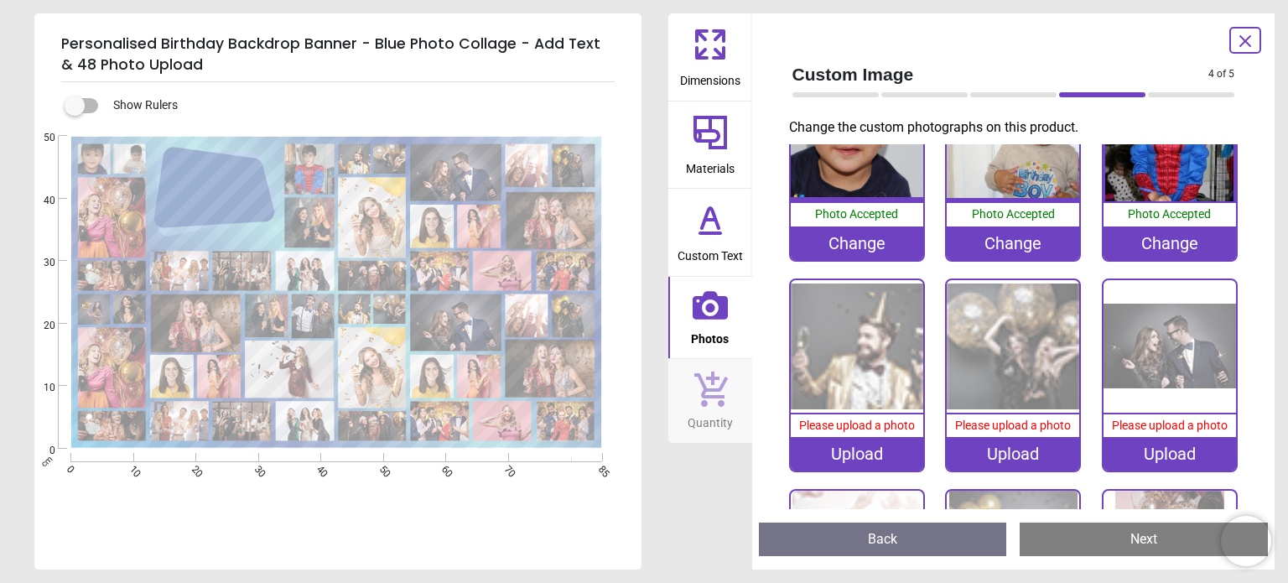
click at [862, 446] on div "Upload" at bounding box center [857, 454] width 132 height 34
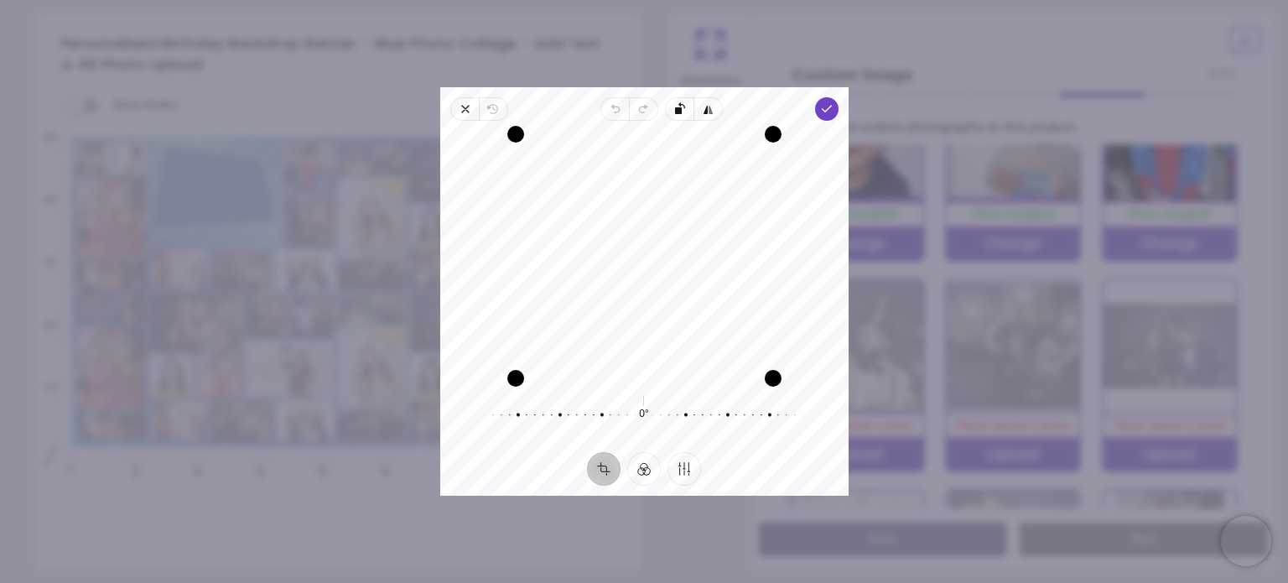
drag, startPoint x: 616, startPoint y: 264, endPoint x: 608, endPoint y: 299, distance: 35.4
click at [608, 299] on div "Recenter" at bounding box center [645, 256] width 382 height 244
click at [815, 105] on span "Done" at bounding box center [825, 108] width 23 height 23
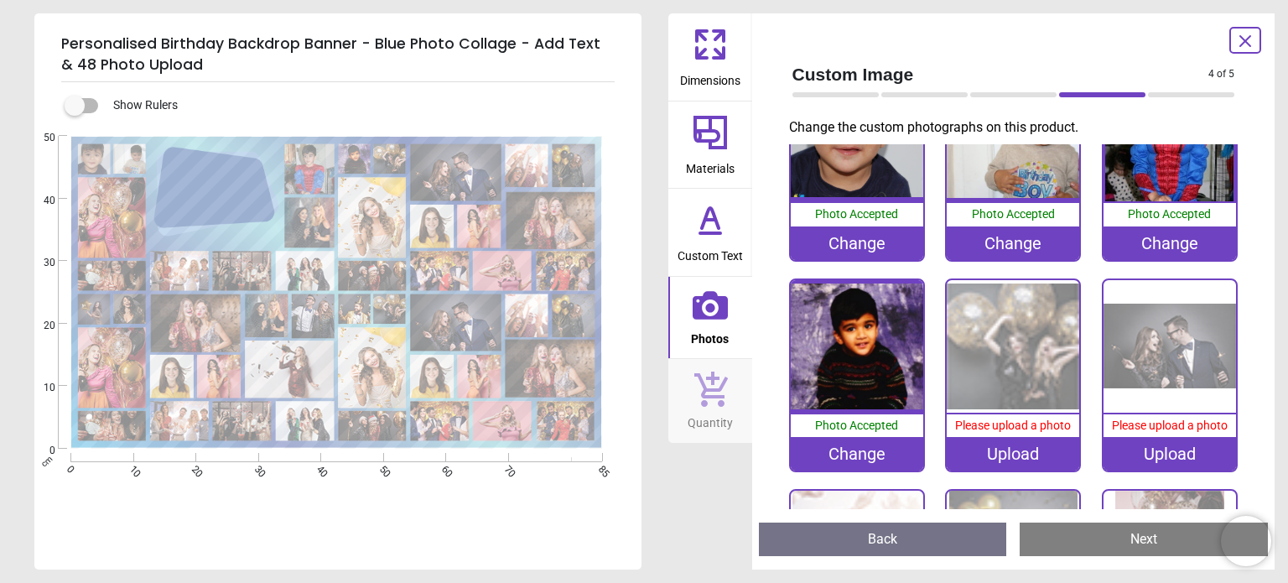
click at [117, 213] on image at bounding box center [112, 217] width 68 height 81
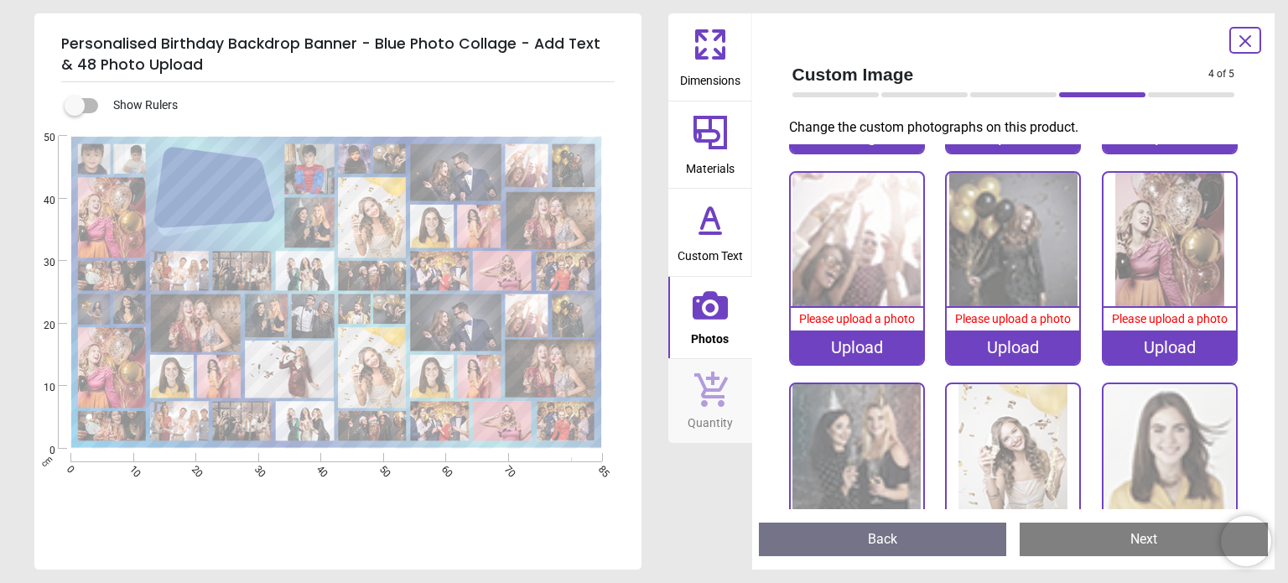
scroll to position [424, 0]
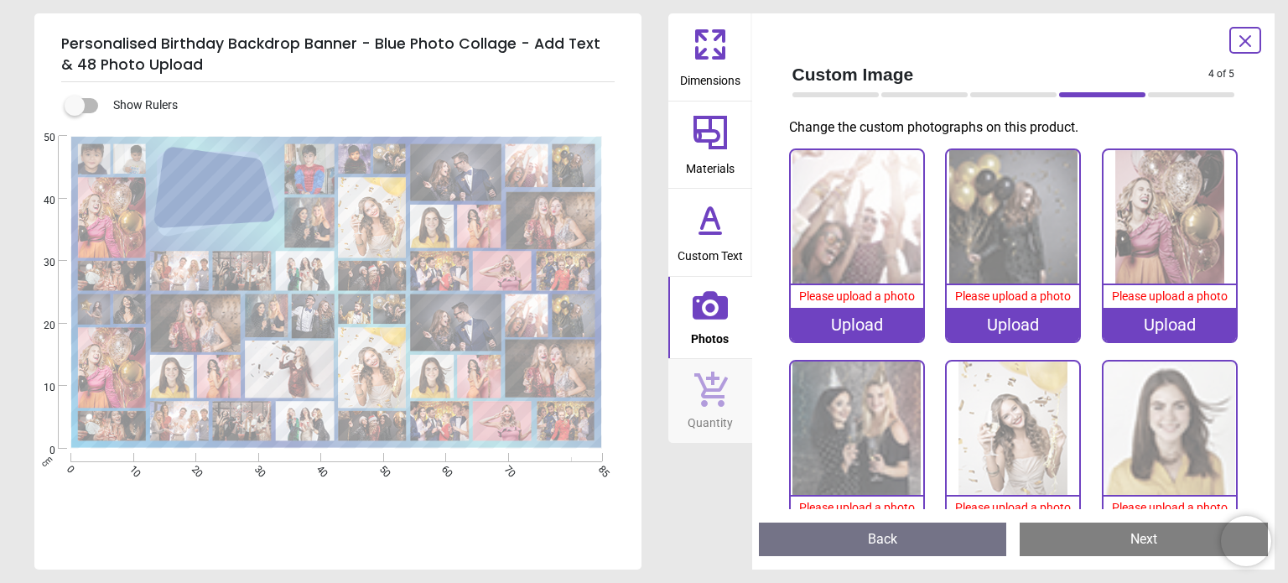
click at [120, 207] on image at bounding box center [112, 217] width 68 height 81
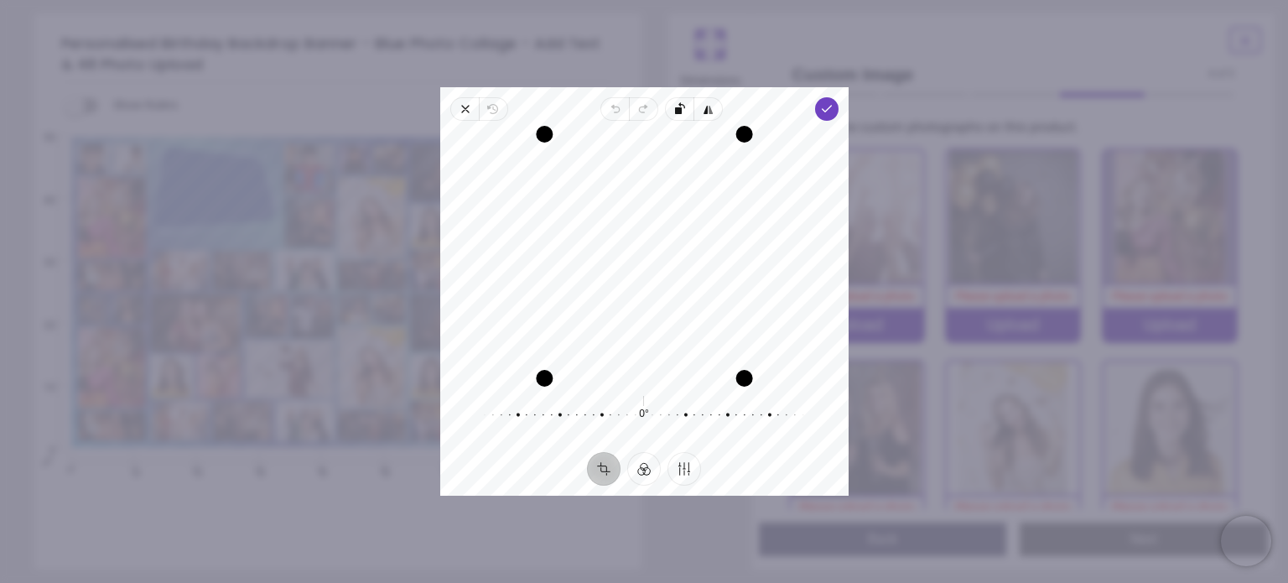
drag, startPoint x: 684, startPoint y: 288, endPoint x: 637, endPoint y: 292, distance: 47.1
click at [637, 292] on div "Recenter" at bounding box center [645, 256] width 382 height 244
click at [828, 108] on polyline "button" at bounding box center [826, 109] width 9 height 6
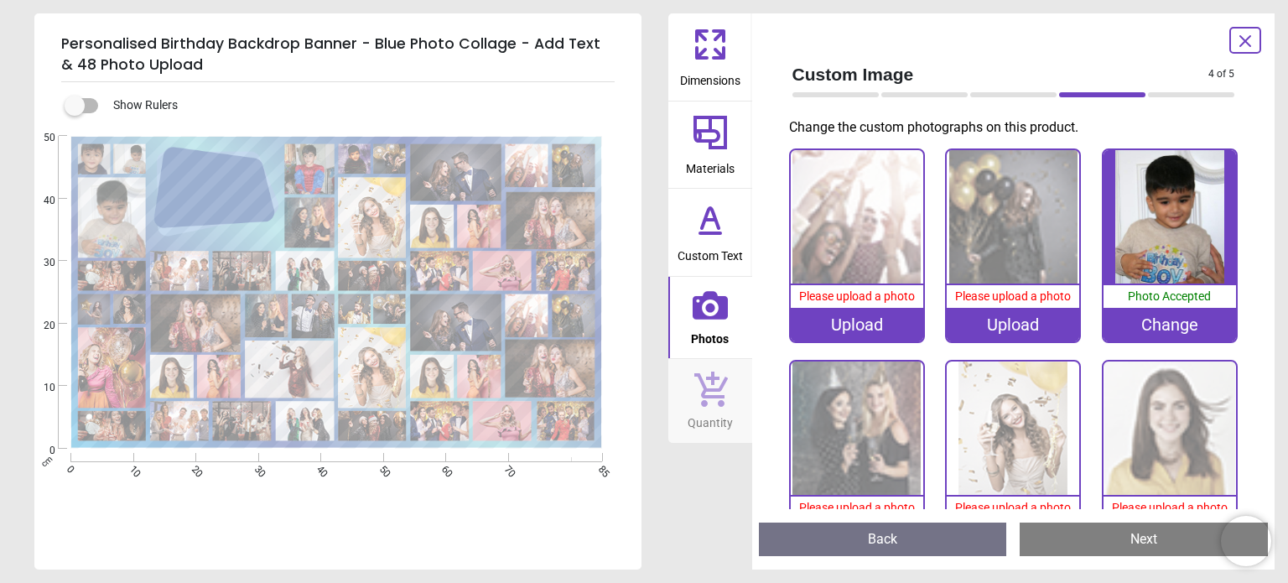
click at [101, 273] on image at bounding box center [112, 276] width 68 height 30
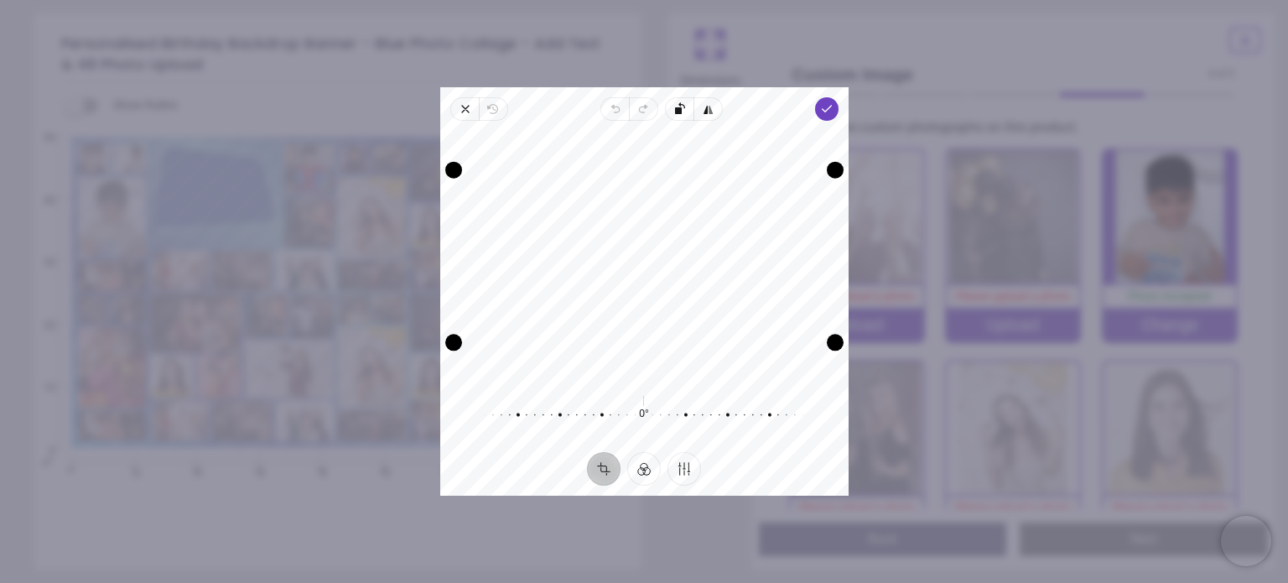
drag, startPoint x: 696, startPoint y: 281, endPoint x: 684, endPoint y: 221, distance: 60.7
click at [684, 221] on div "Recenter" at bounding box center [645, 256] width 382 height 244
click at [460, 113] on icon "button" at bounding box center [465, 108] width 13 height 13
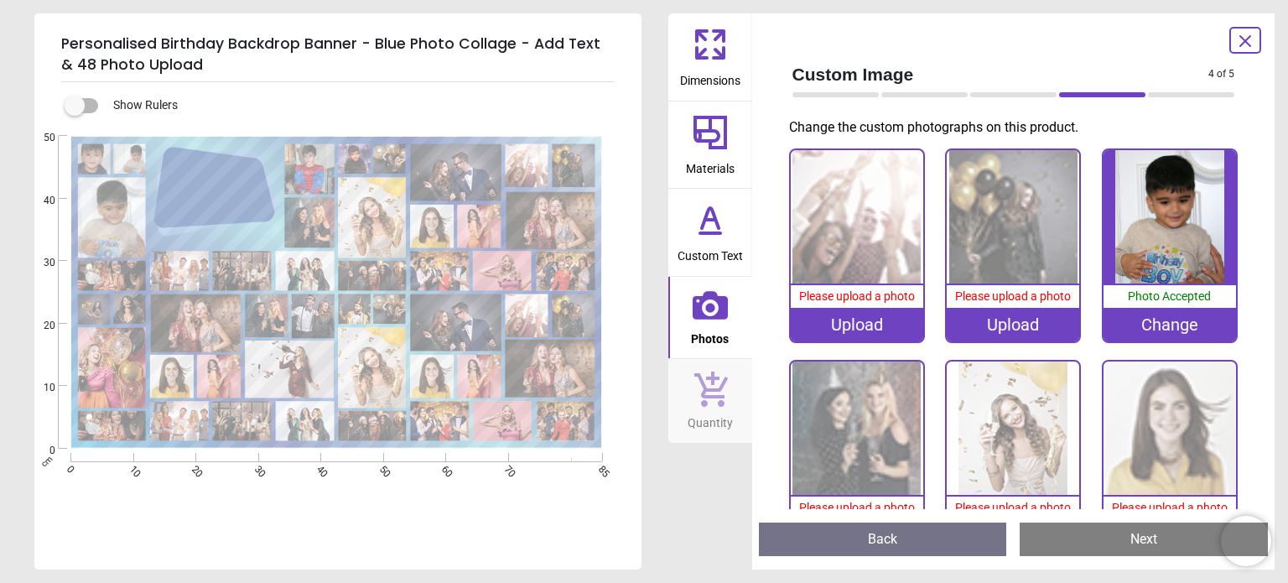
click at [117, 267] on image at bounding box center [112, 276] width 68 height 30
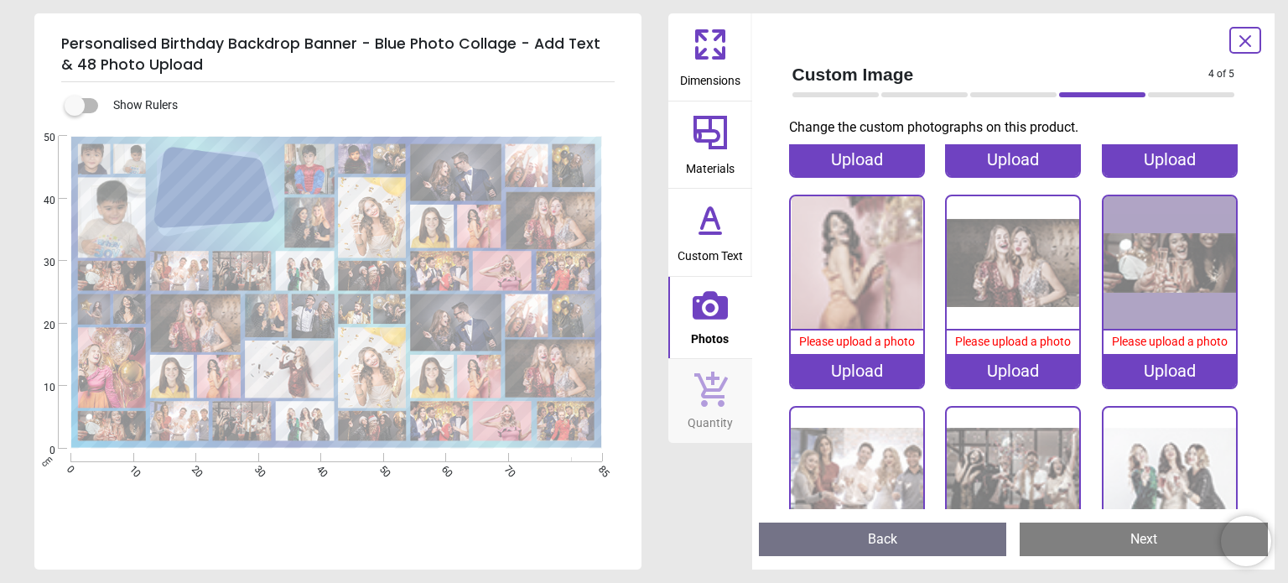
scroll to position [841, 0]
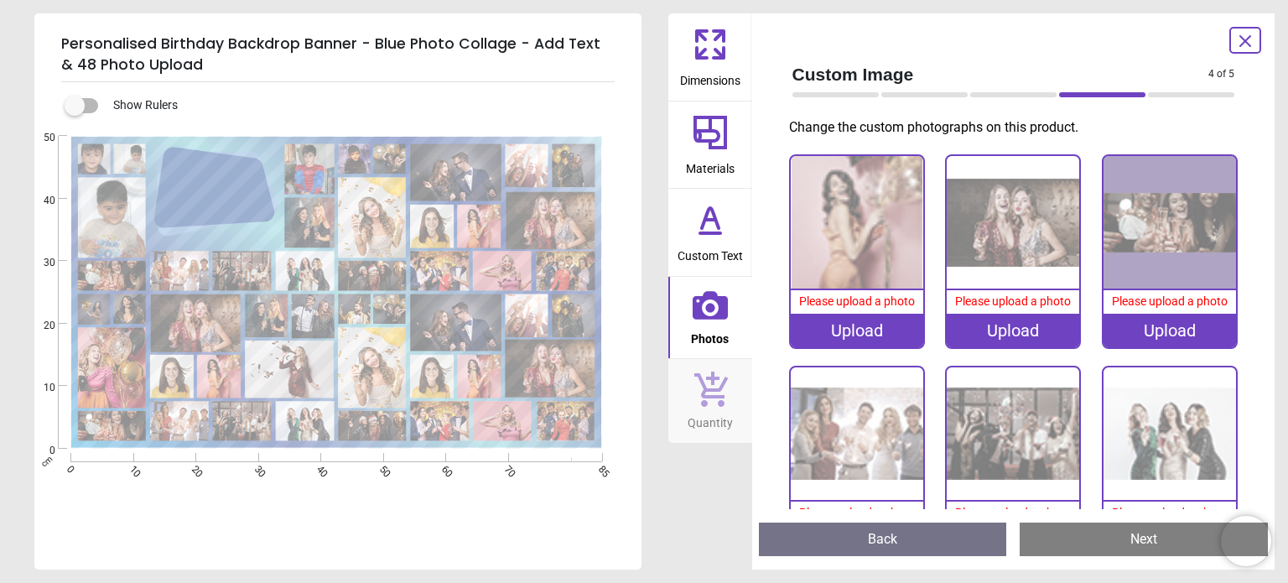
click at [115, 276] on image at bounding box center [112, 276] width 68 height 30
click at [122, 276] on image at bounding box center [112, 276] width 68 height 30
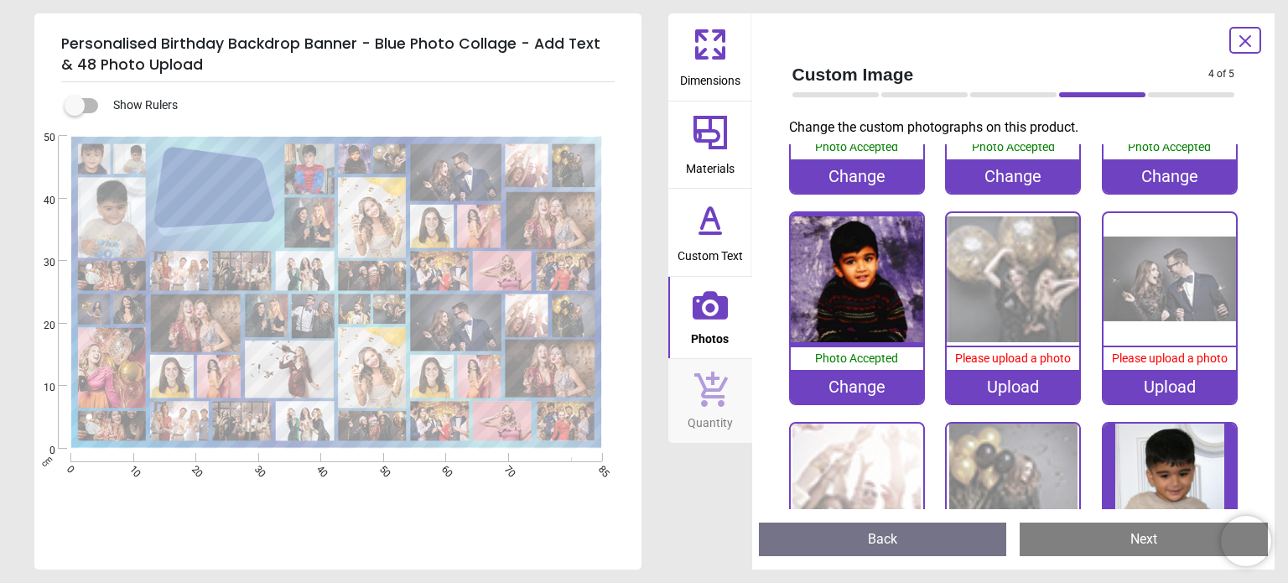
scroll to position [168, 0]
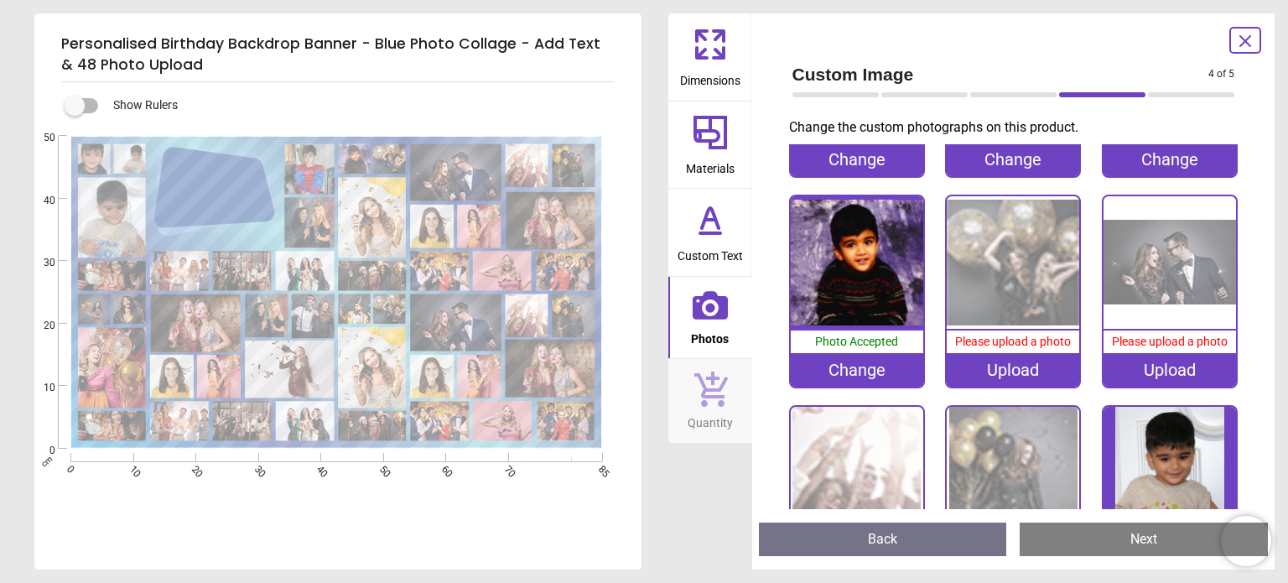
click at [136, 273] on image at bounding box center [112, 276] width 68 height 30
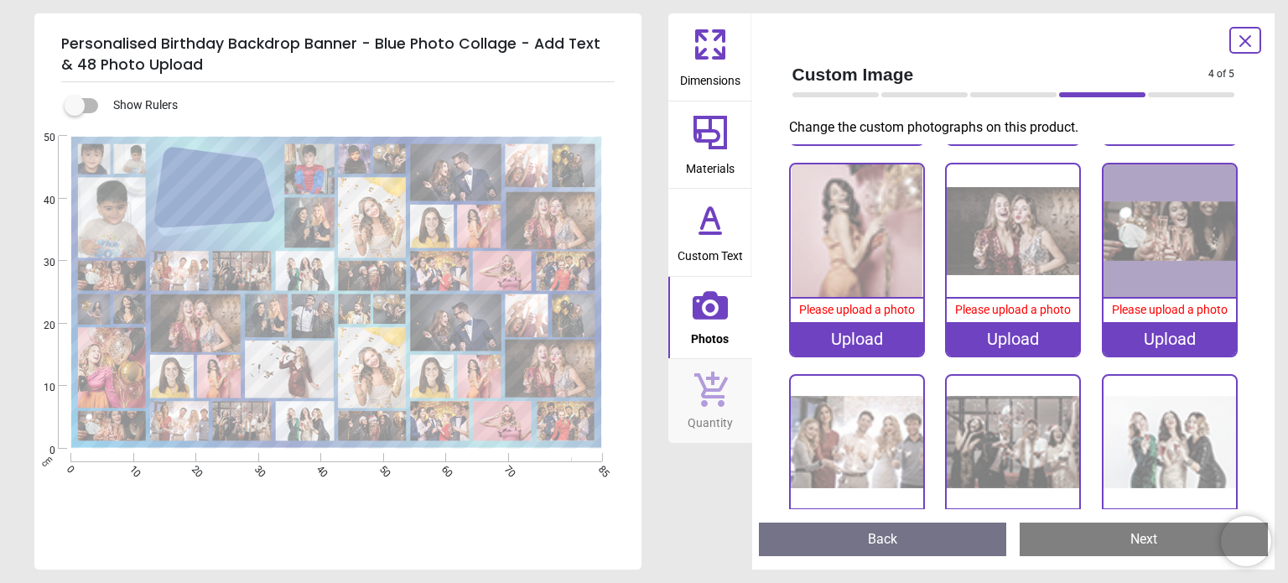
scroll to position [841, 0]
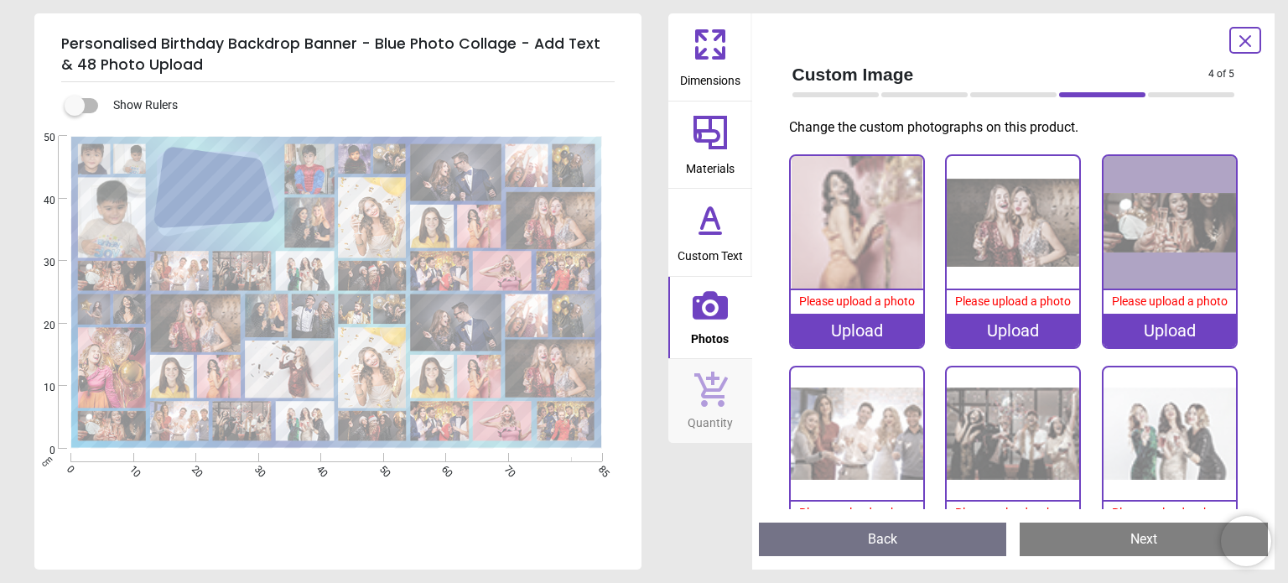
click at [124, 277] on image at bounding box center [112, 276] width 68 height 30
click at [563, 223] on image at bounding box center [550, 220] width 89 height 57
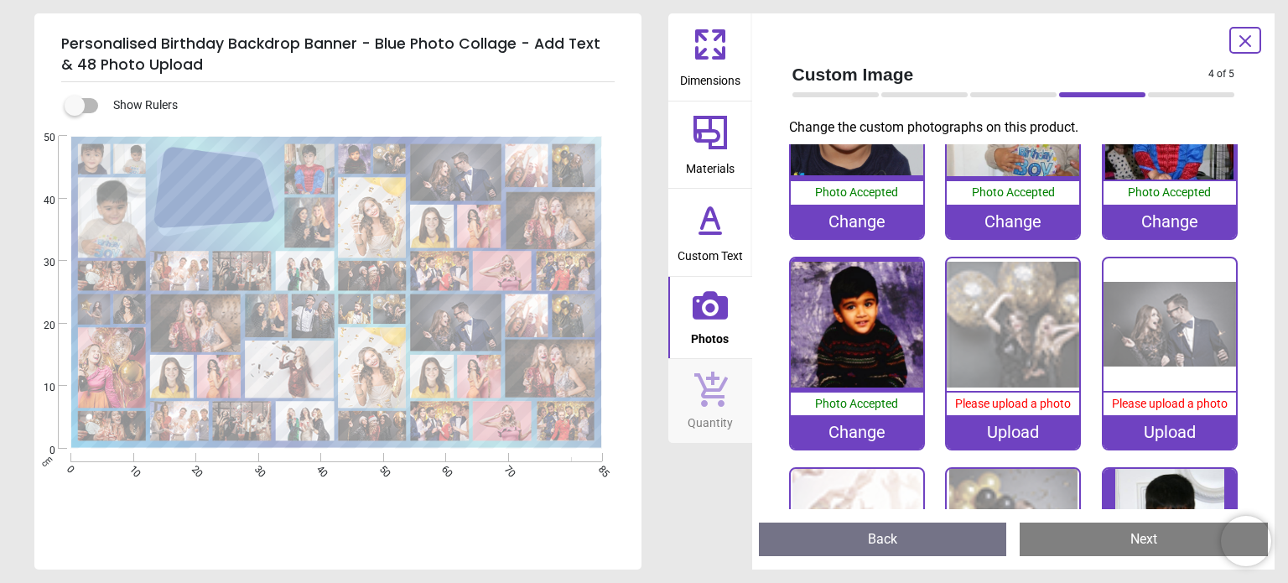
scroll to position [86, 0]
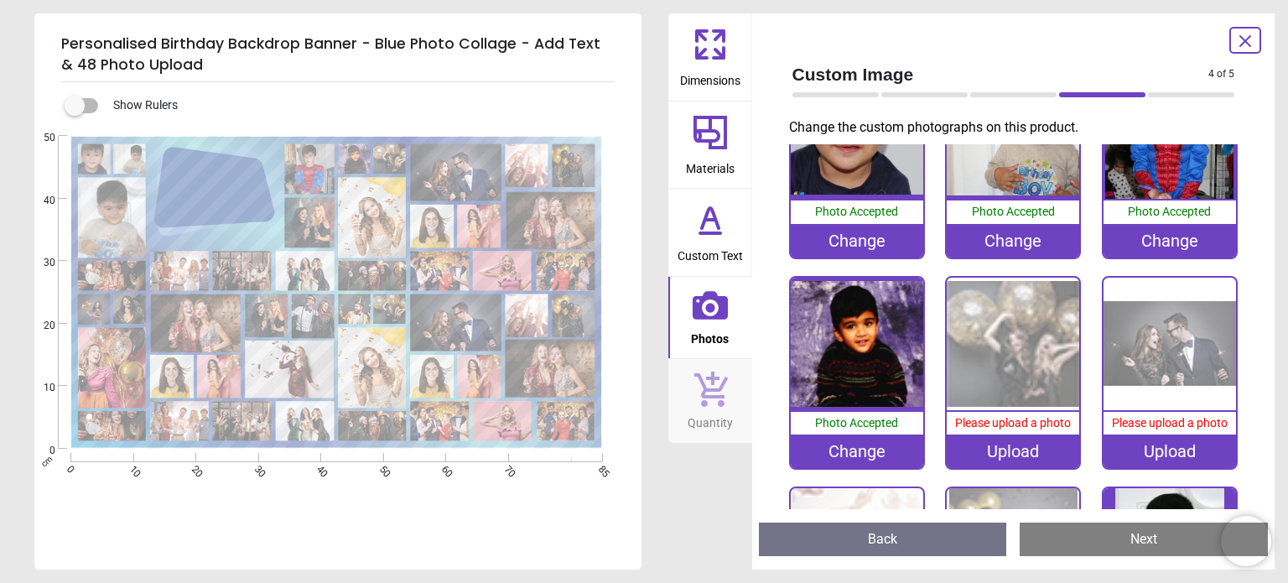
click at [1014, 434] on div "Upload" at bounding box center [1013, 451] width 132 height 34
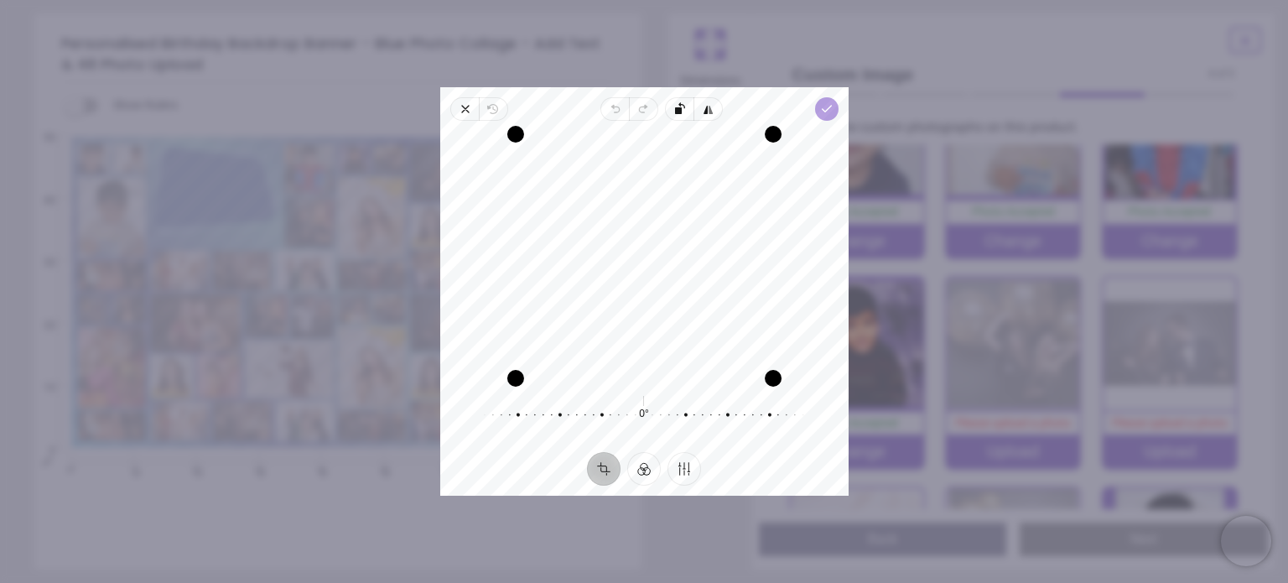
click at [814, 110] on span "Done" at bounding box center [825, 108] width 23 height 23
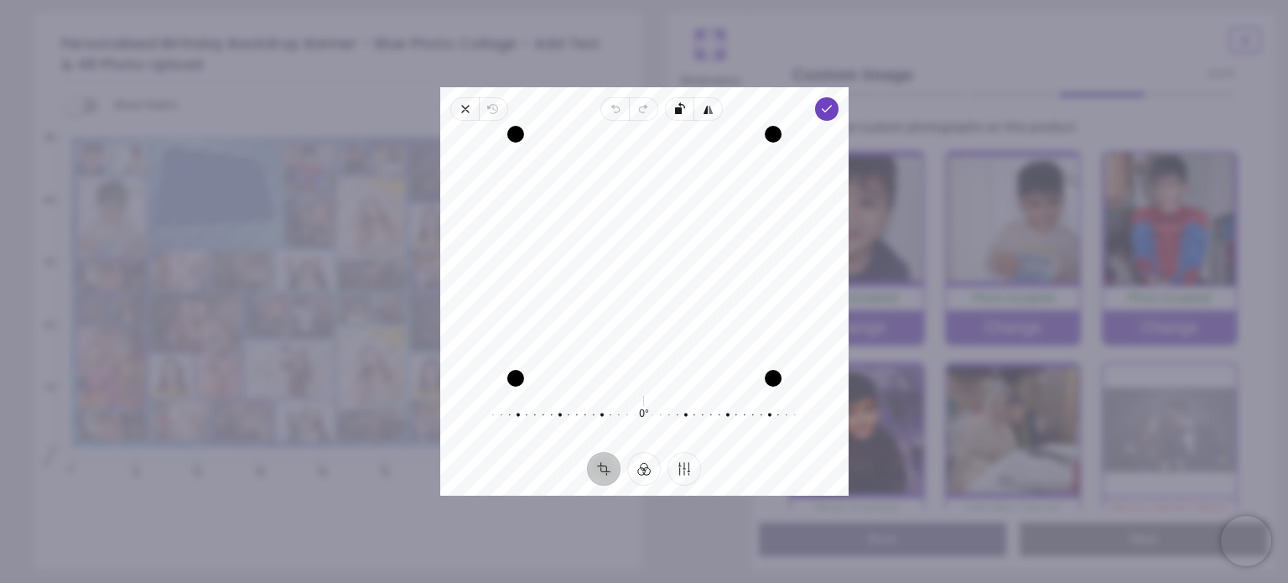
scroll to position [86, 0]
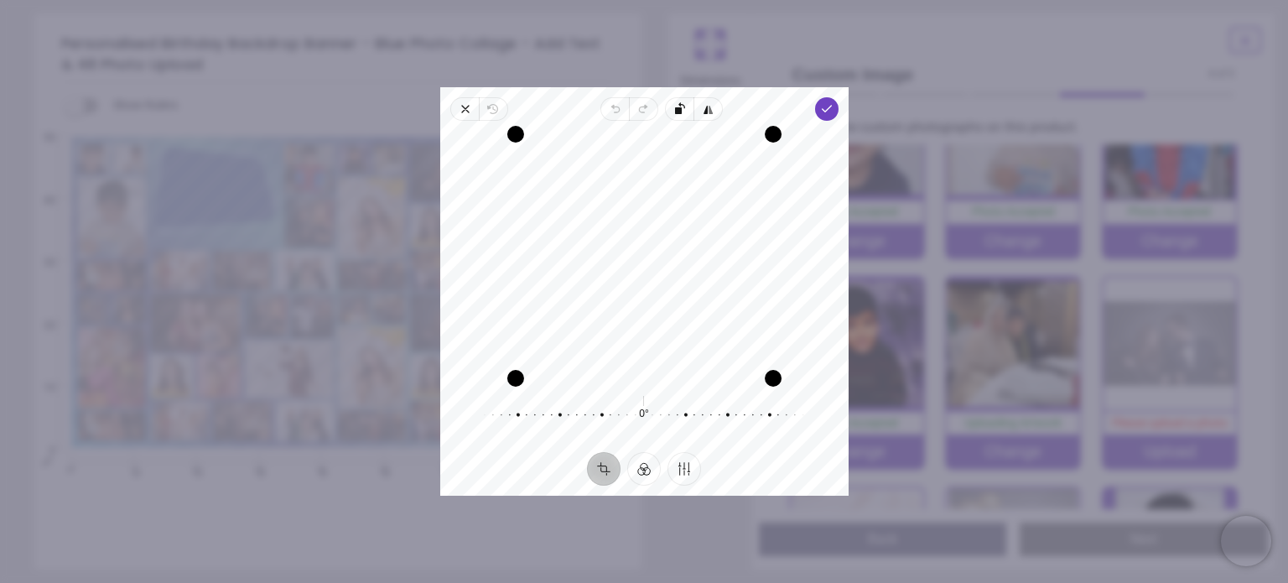
click at [665, 335] on div "Recenter" at bounding box center [645, 256] width 382 height 244
click at [832, 106] on icon "button" at bounding box center [825, 108] width 13 height 13
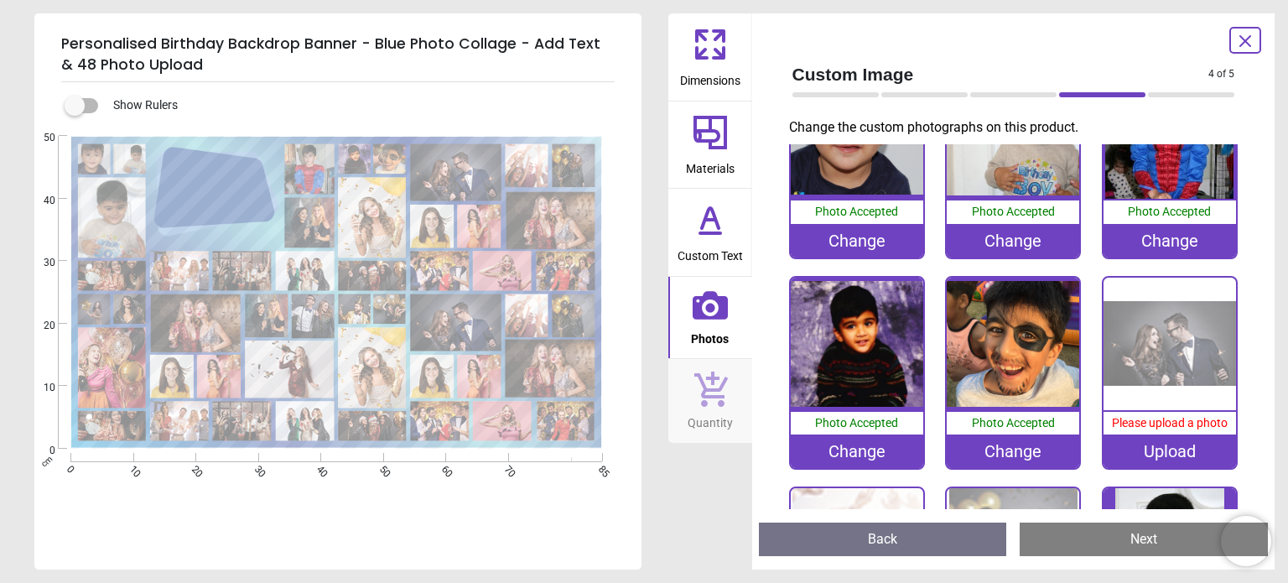
click at [1171, 441] on div "Upload" at bounding box center [1170, 451] width 132 height 34
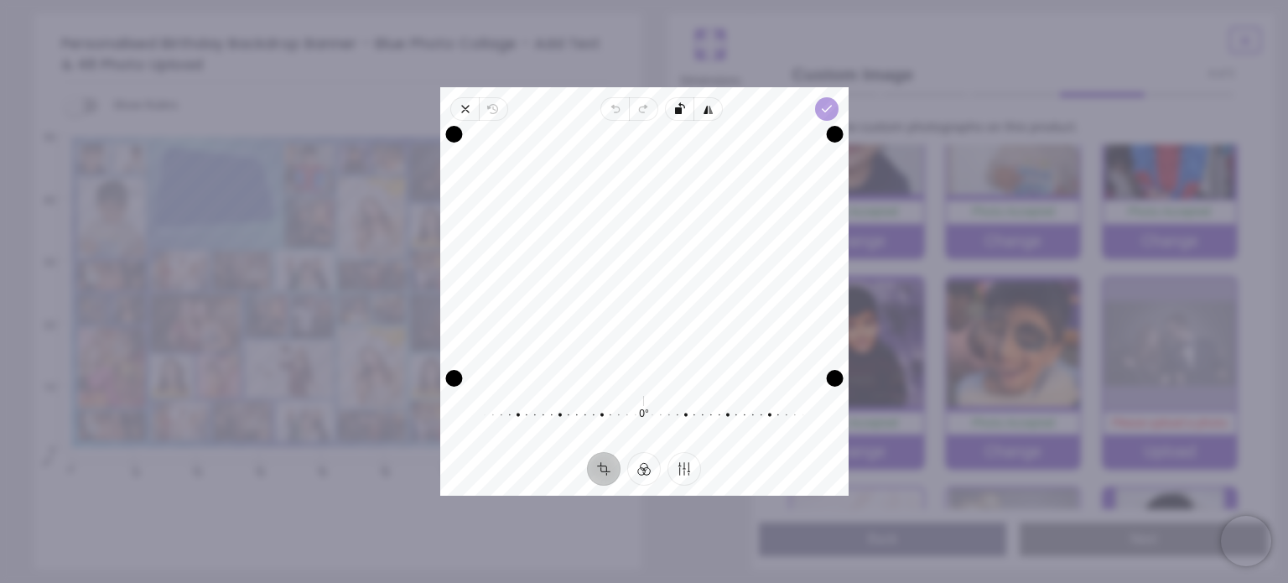
click at [822, 105] on icon "button" at bounding box center [825, 108] width 13 height 13
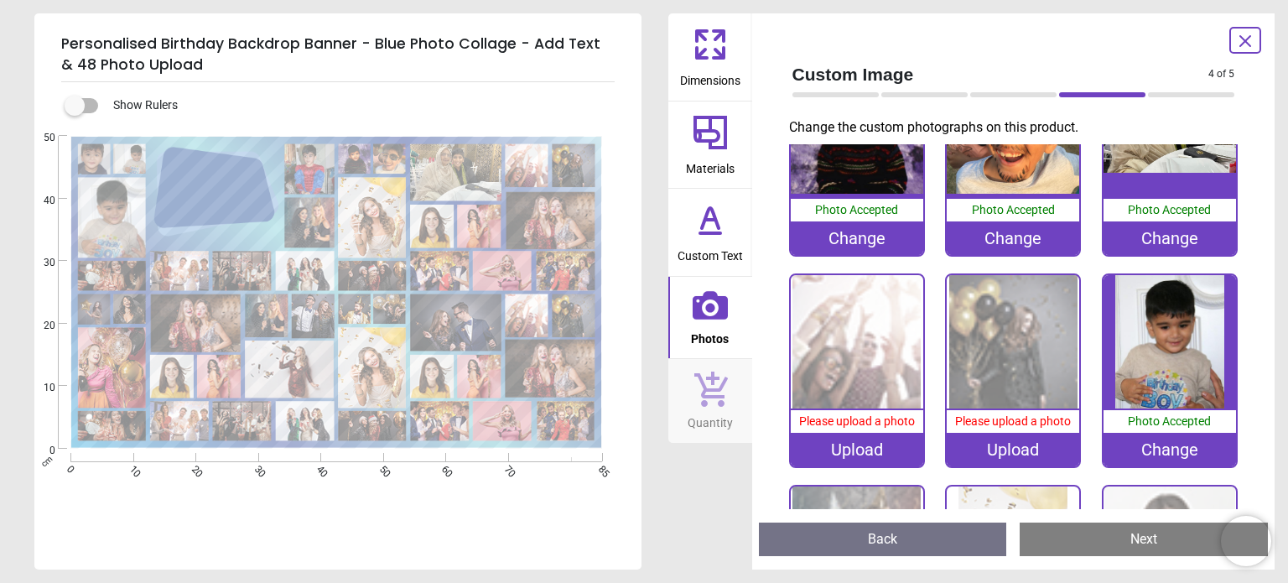
scroll to position [338, 0]
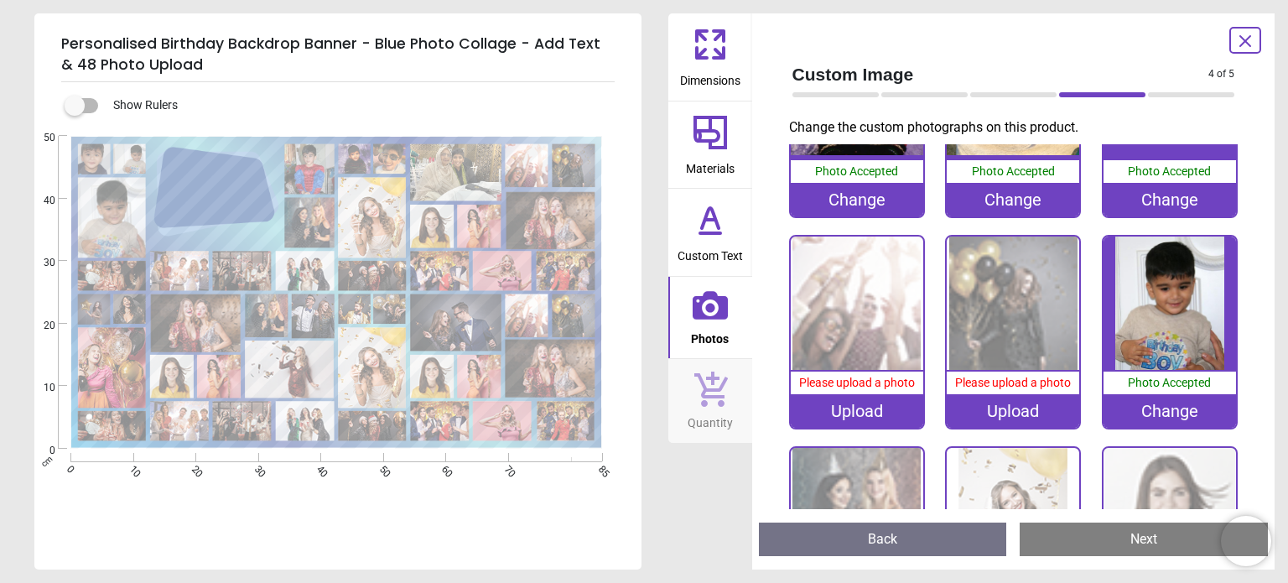
click at [893, 408] on div "Upload" at bounding box center [857, 411] width 132 height 34
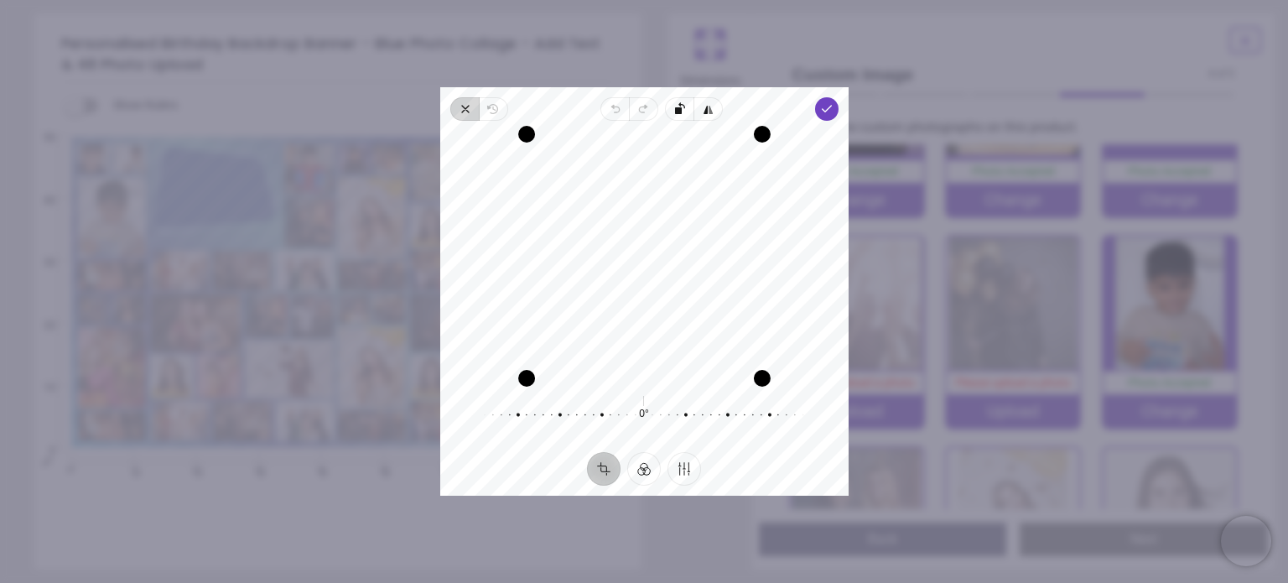
click at [456, 101] on span "Close" at bounding box center [464, 108] width 29 height 23
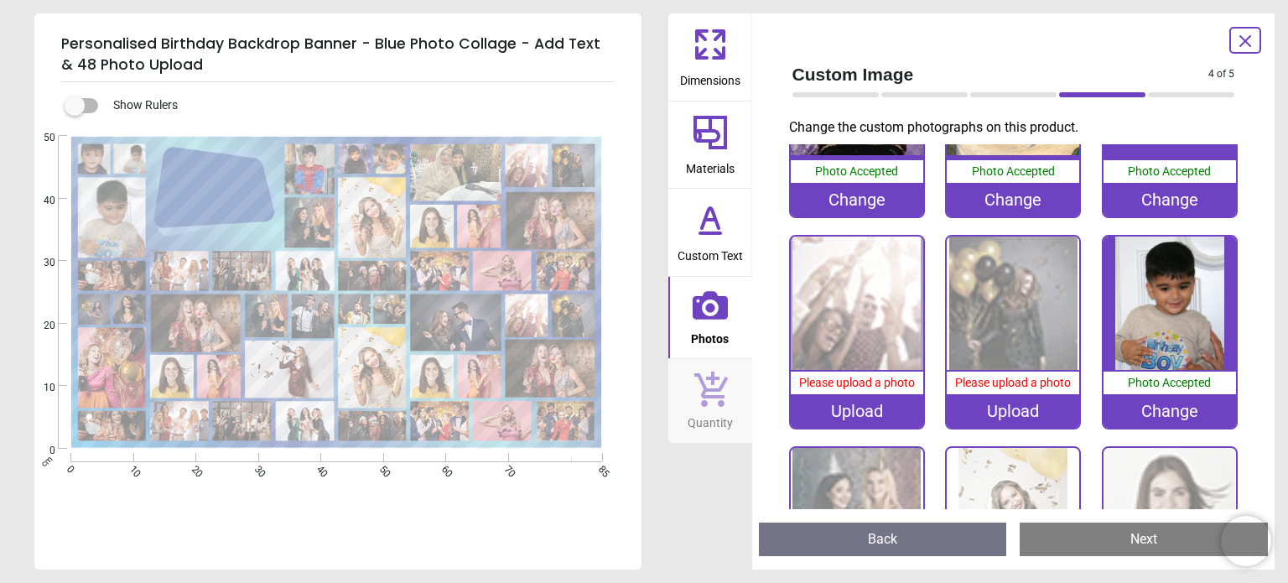
click at [588, 221] on image at bounding box center [550, 220] width 89 height 57
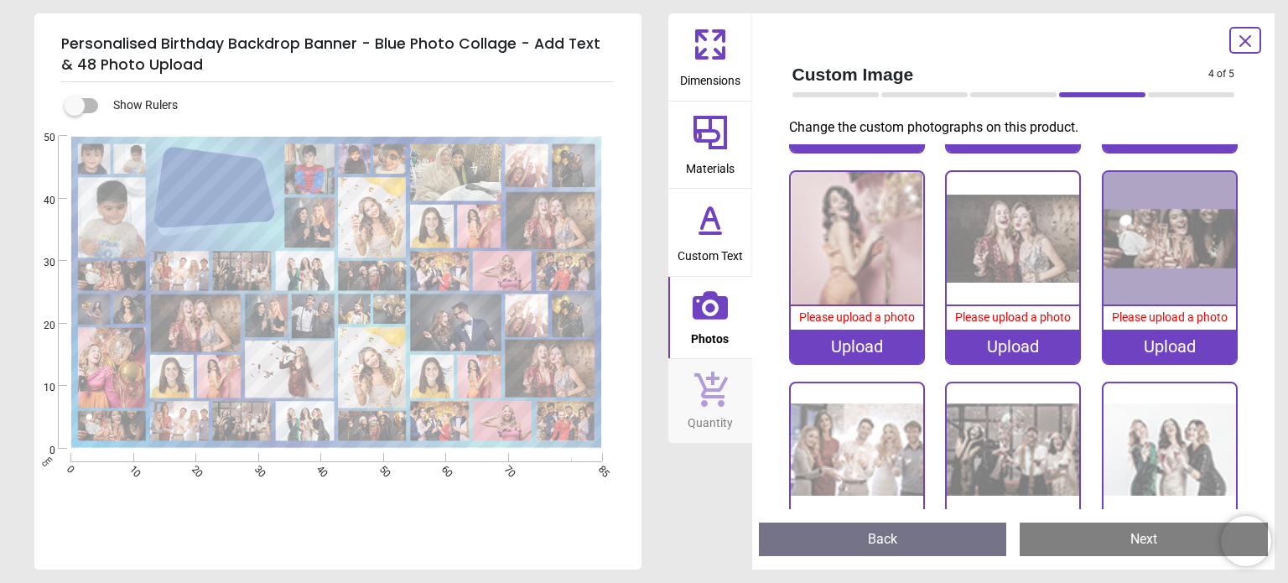
scroll to position [841, 0]
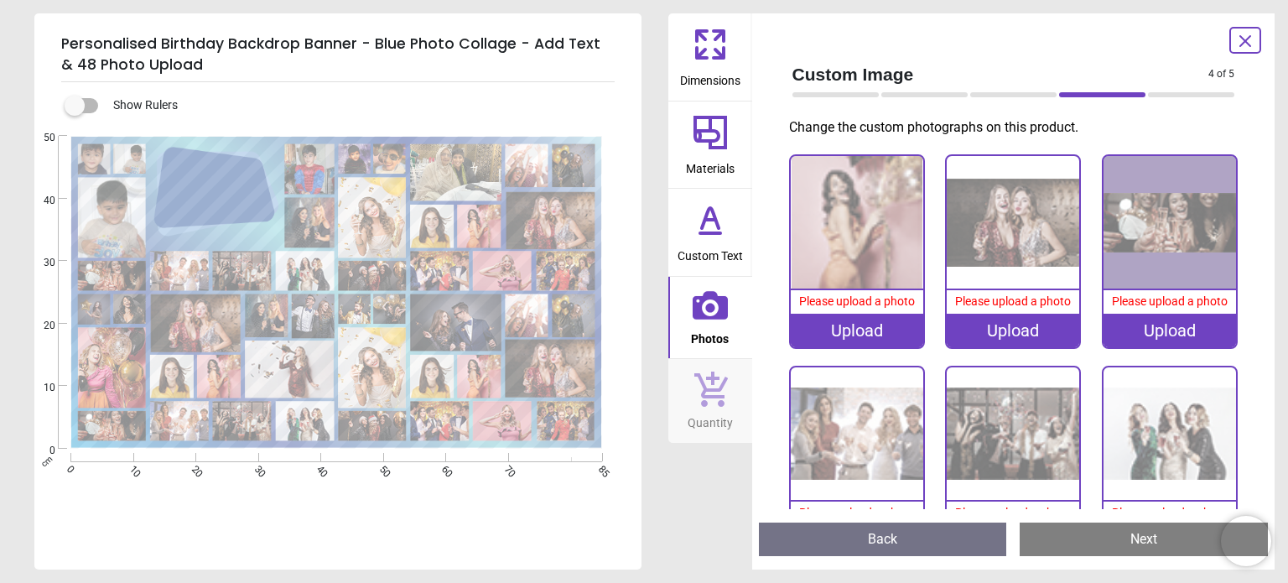
click at [579, 230] on image at bounding box center [550, 220] width 89 height 57
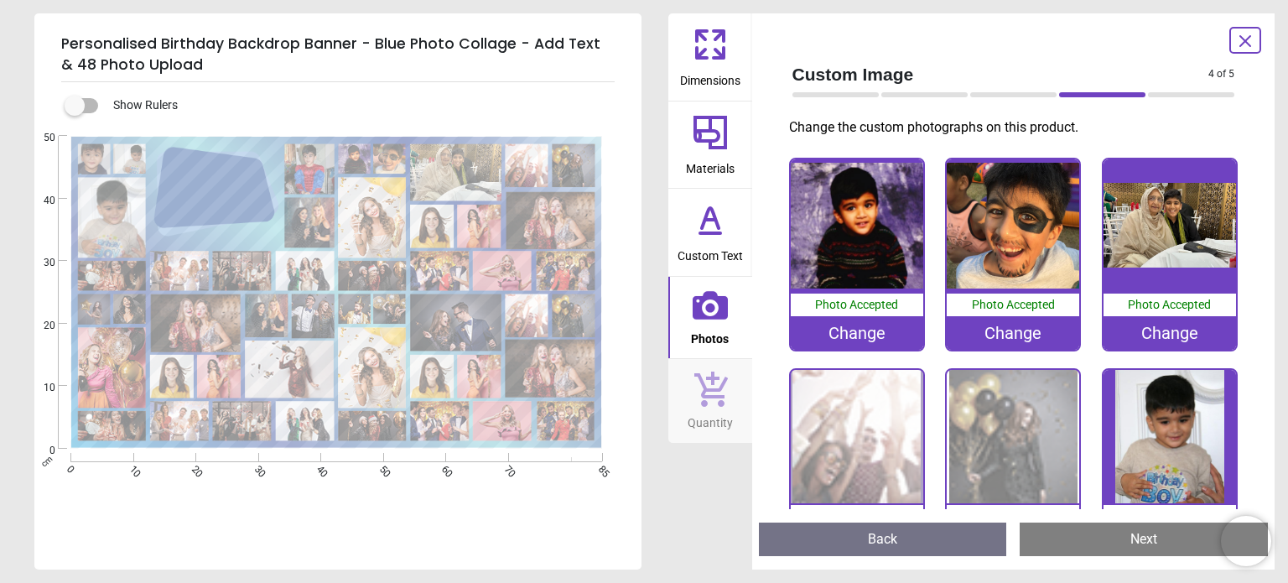
scroll to position [254, 0]
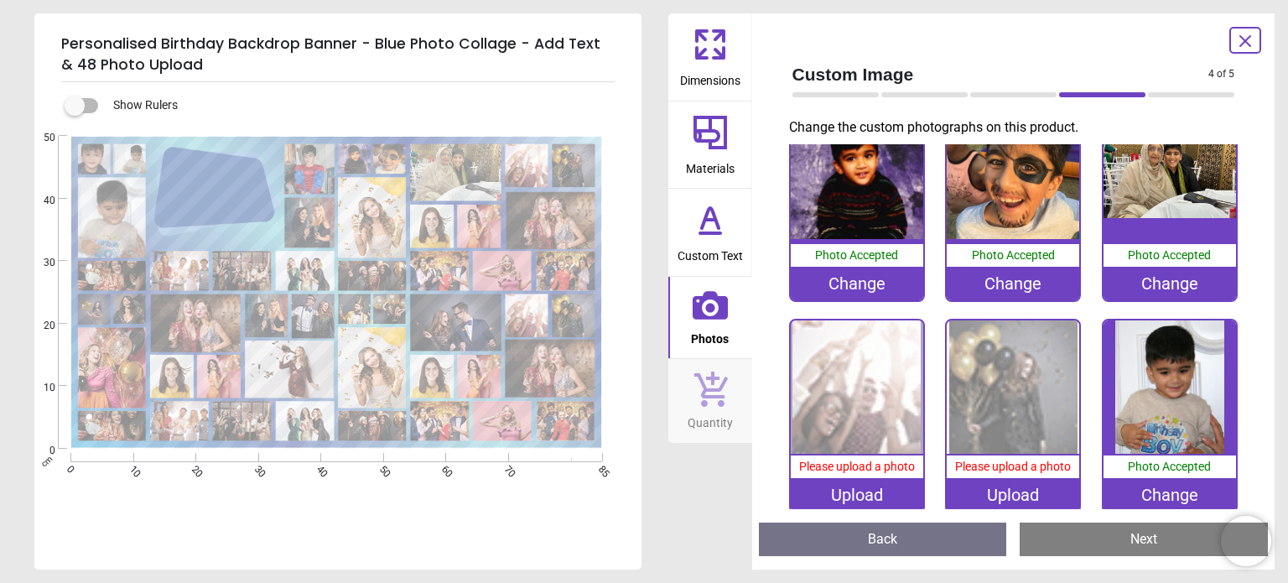
click at [862, 493] on div "Upload" at bounding box center [857, 495] width 132 height 34
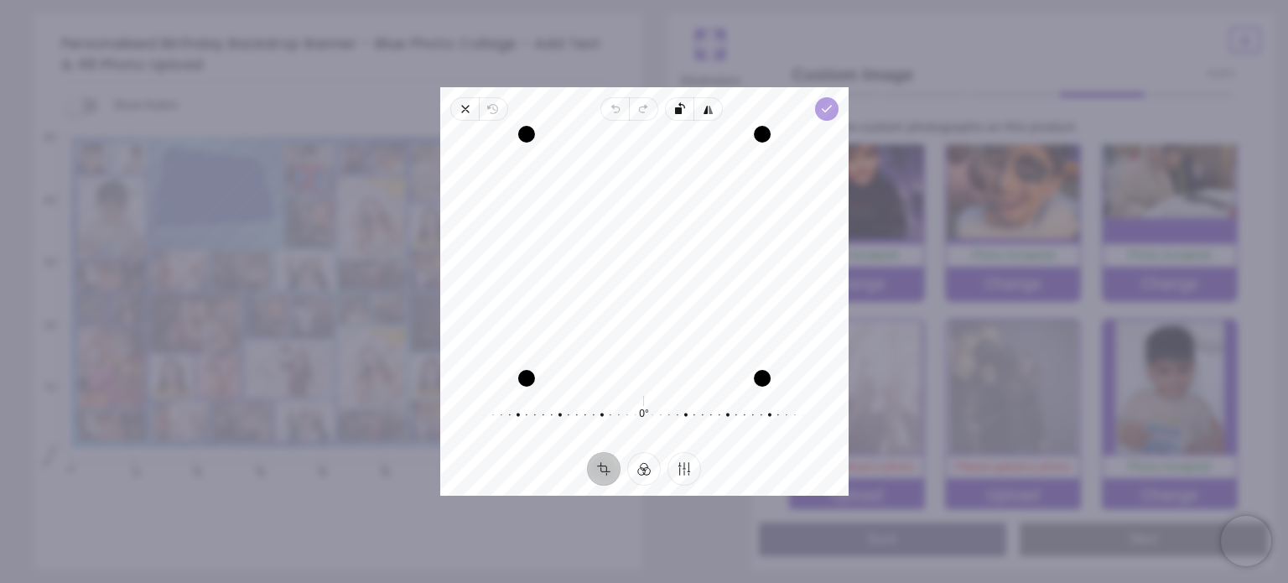
click at [815, 106] on span "Done" at bounding box center [825, 108] width 23 height 23
